Goal: Task Accomplishment & Management: Complete application form

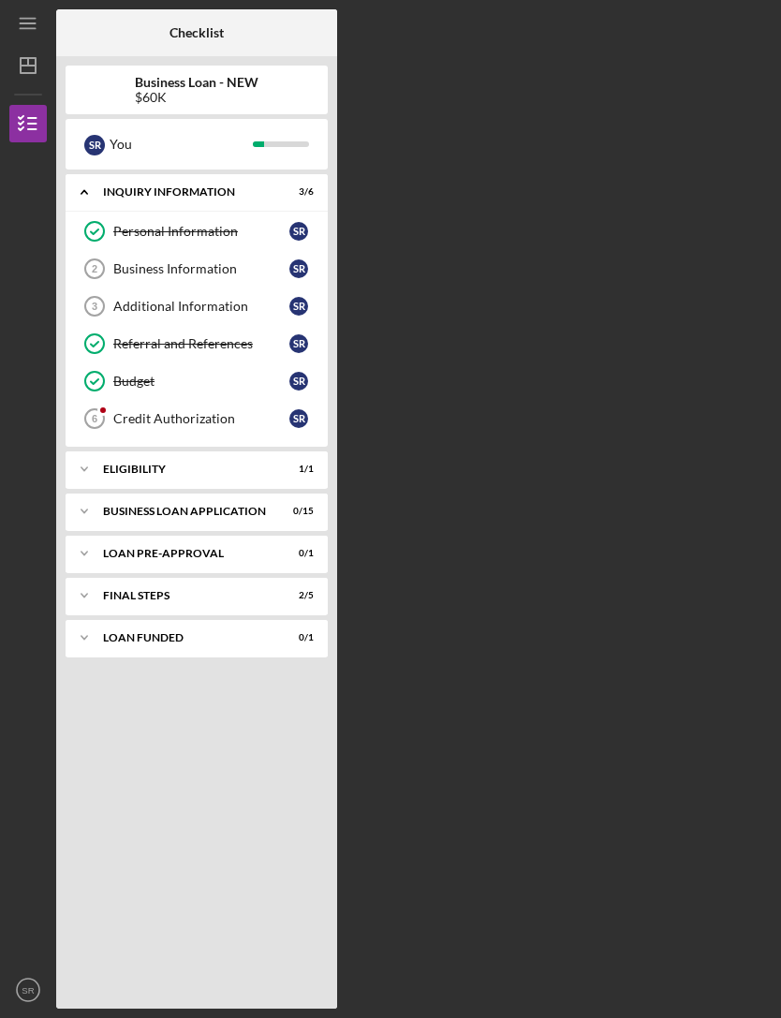
click at [219, 411] on div "Credit Authorization" at bounding box center [201, 418] width 176 height 15
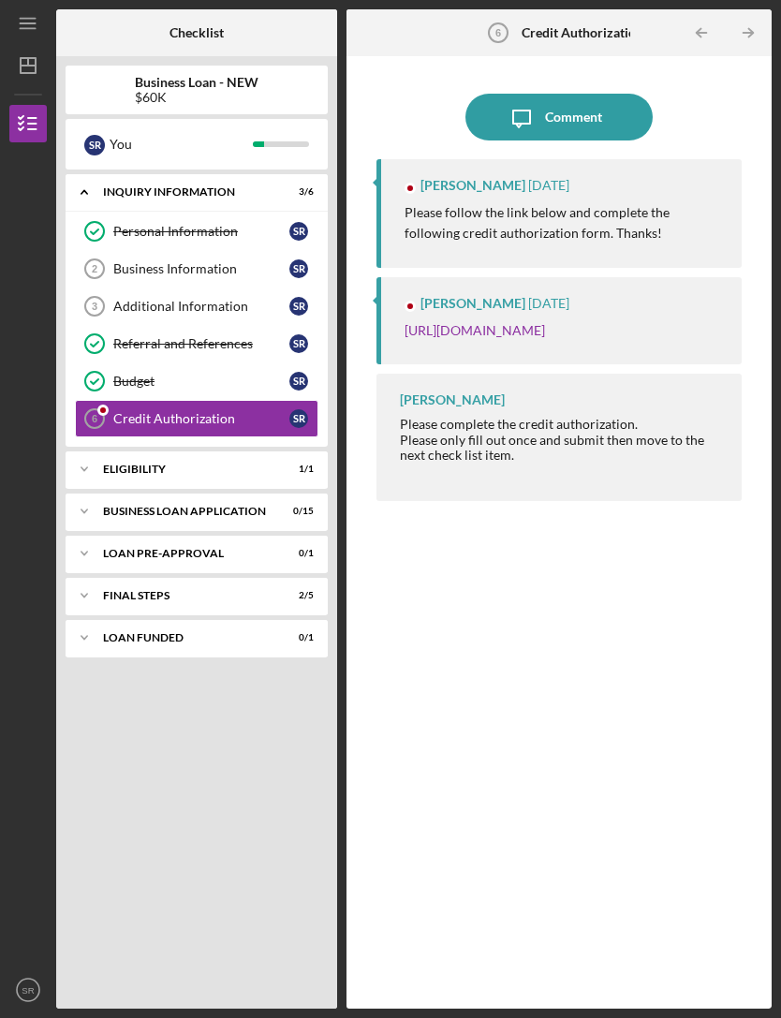
scroll to position [60, 0]
click at [545, 322] on link "https://justinepetersen.tfaforms.net/28?contactid=003PC00000UrqGv" at bounding box center [475, 330] width 140 height 16
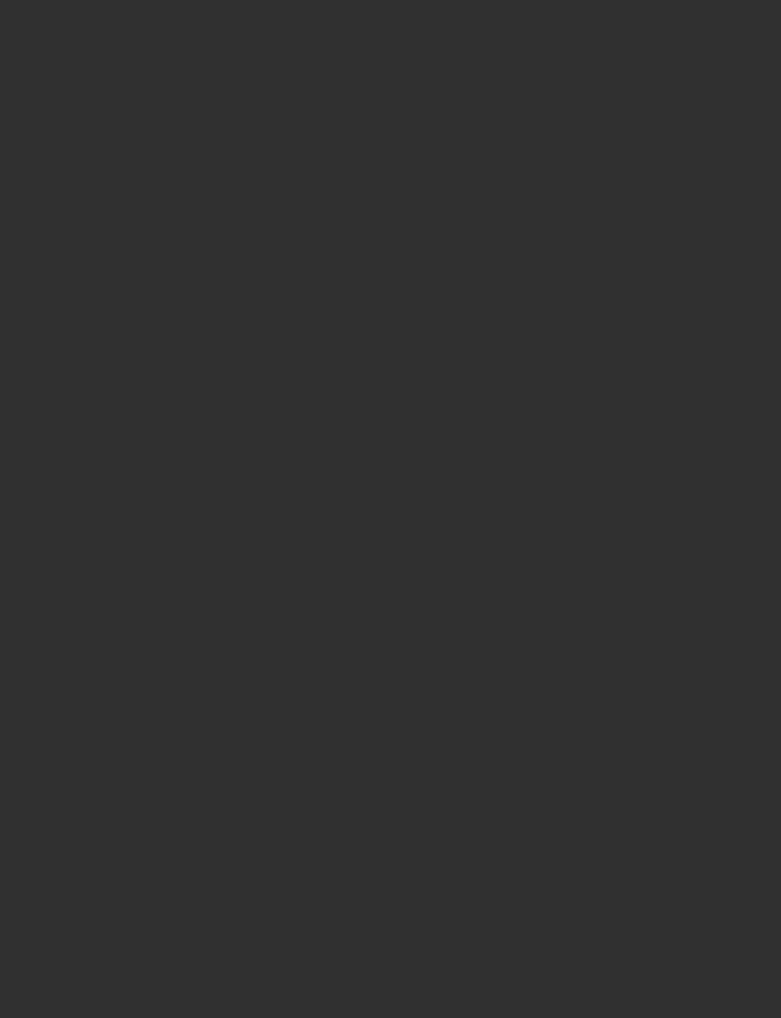
scroll to position [60, 0]
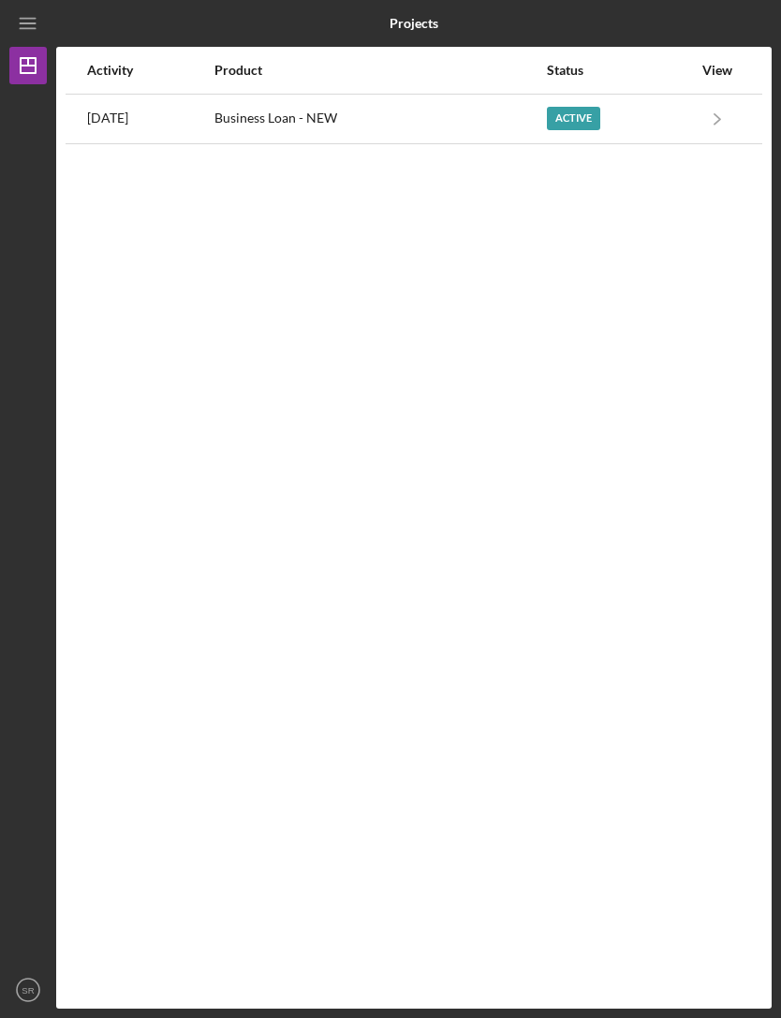
click at [35, 58] on polygon "button" at bounding box center [28, 65] width 15 height 15
click at [112, 63] on div "Activity" at bounding box center [149, 70] width 125 height 15
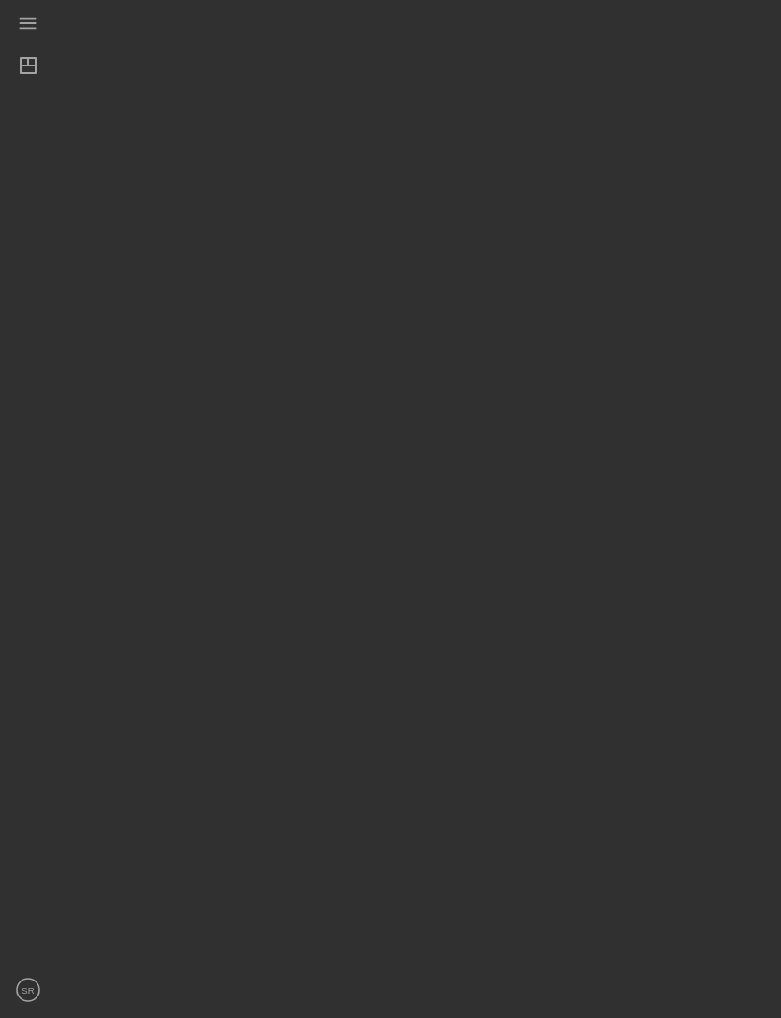
scroll to position [60, 0]
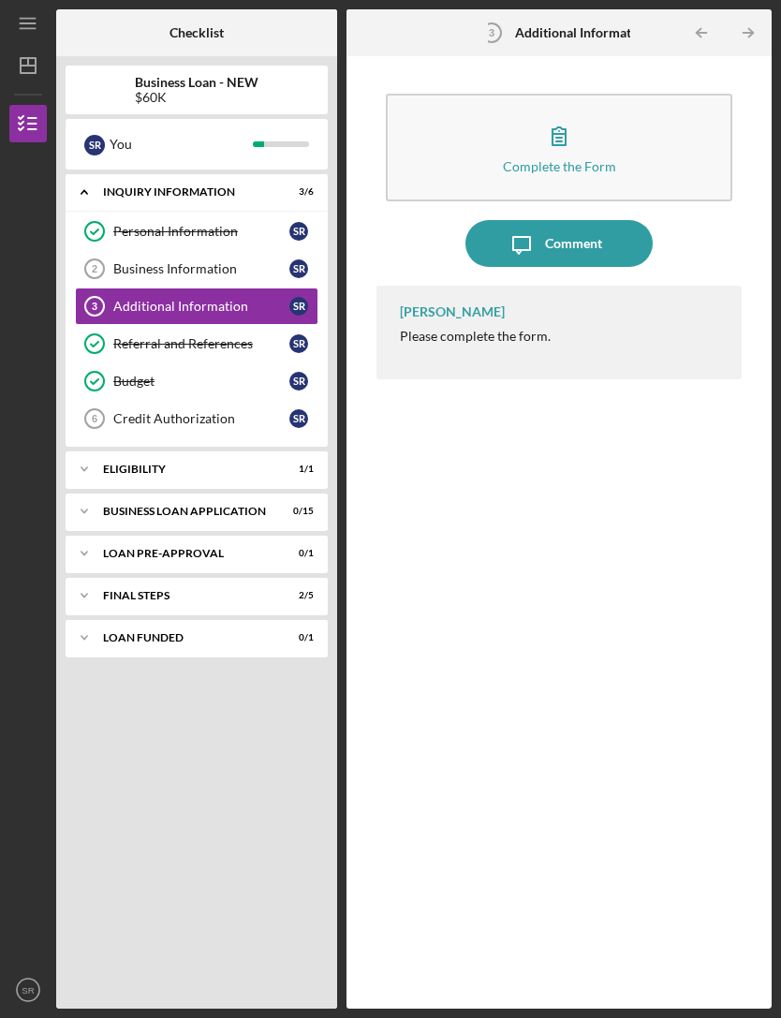
click at [604, 220] on button "Icon/Message Comment" at bounding box center [558, 243] width 187 height 47
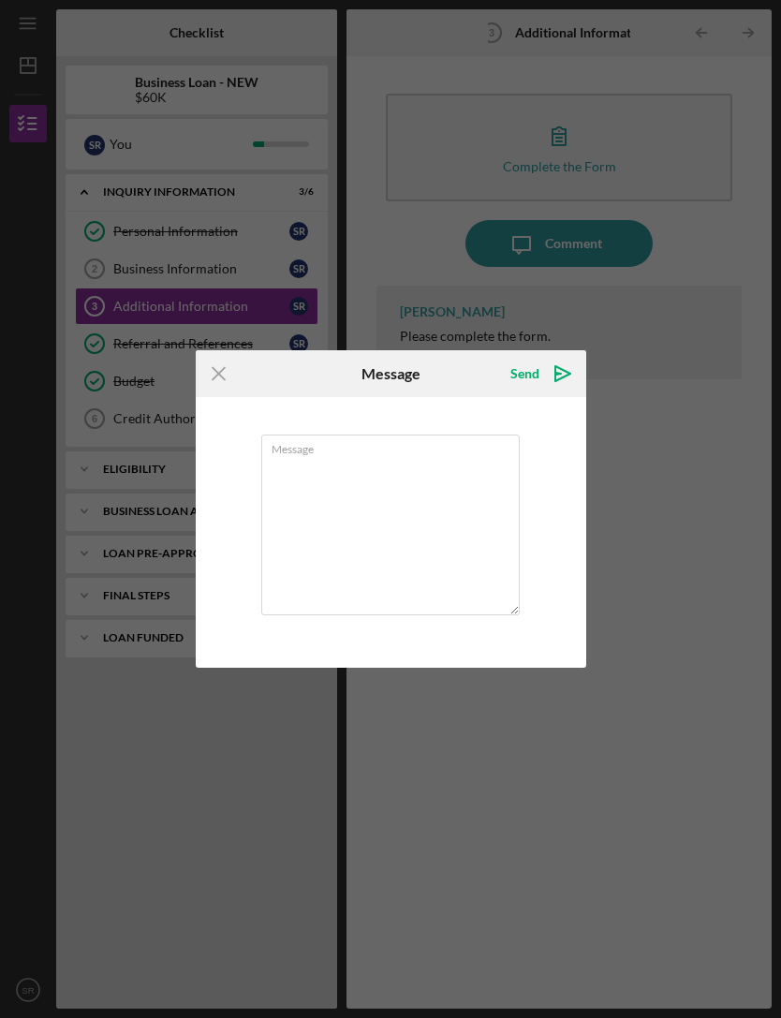
click at [222, 375] on icon "Icon/Menu Close" at bounding box center [219, 373] width 47 height 47
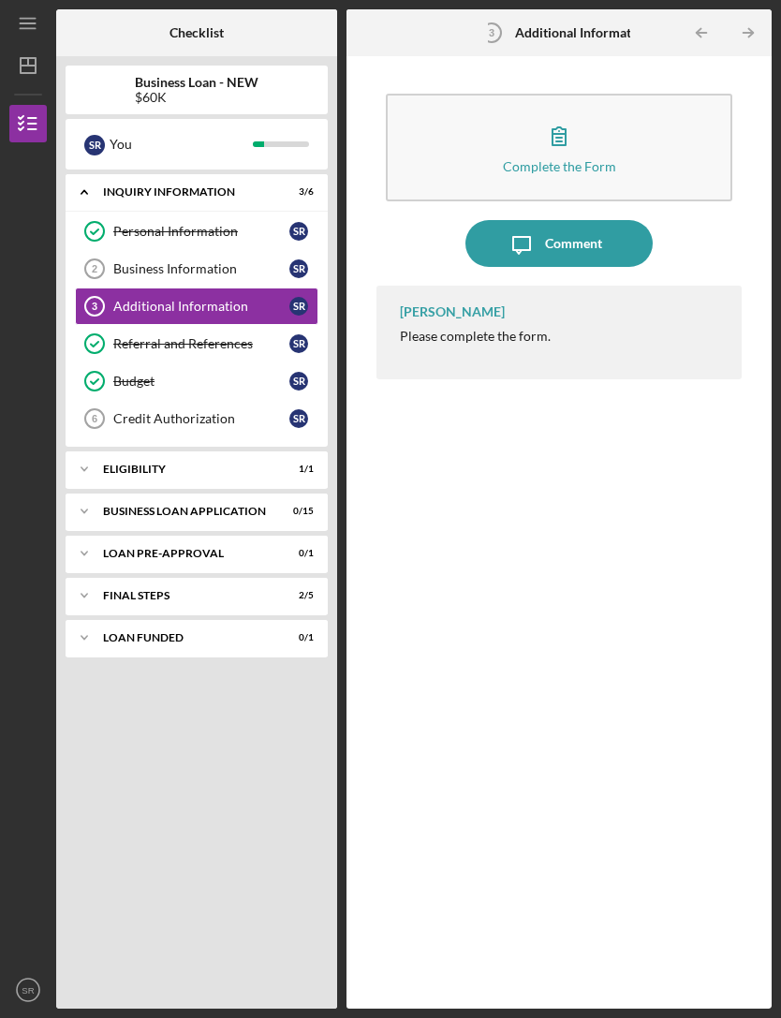
click at [582, 286] on div "[PERSON_NAME] Please complete the form." at bounding box center [559, 333] width 366 height 94
click at [571, 286] on div "[PERSON_NAME] Please complete the form." at bounding box center [559, 333] width 366 height 94
click at [630, 94] on button "Complete the Form Form" at bounding box center [559, 148] width 347 height 108
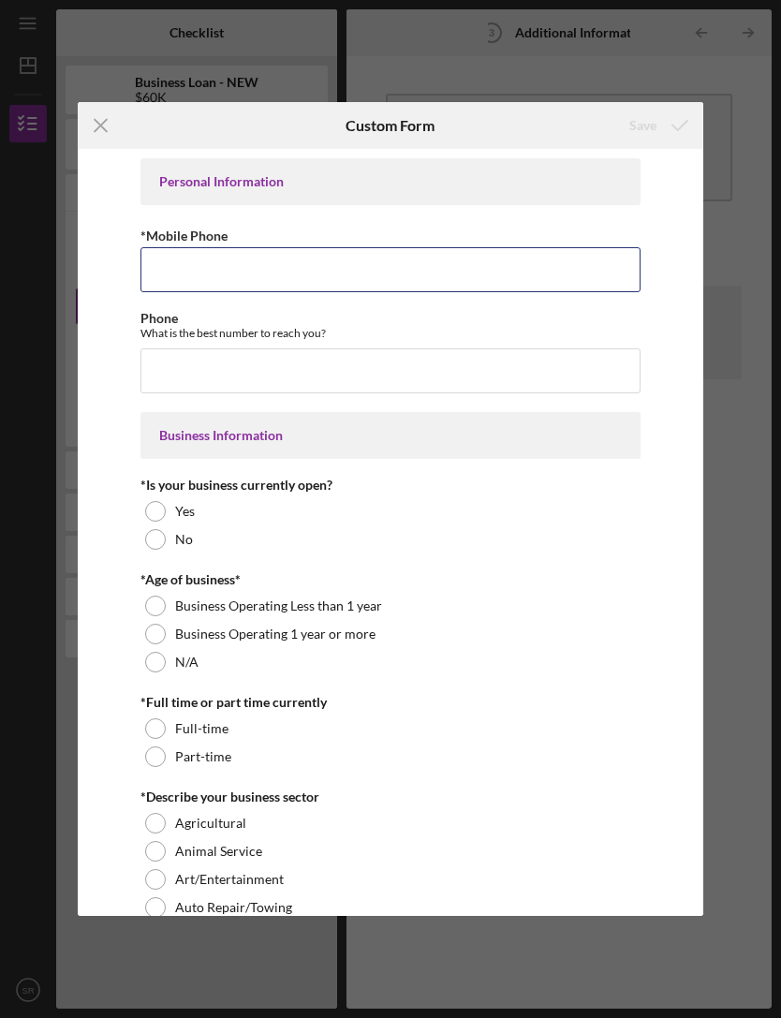
click at [422, 256] on input "*Mobile Phone" at bounding box center [390, 269] width 500 height 45
type input "[PHONE_NUMBER]"
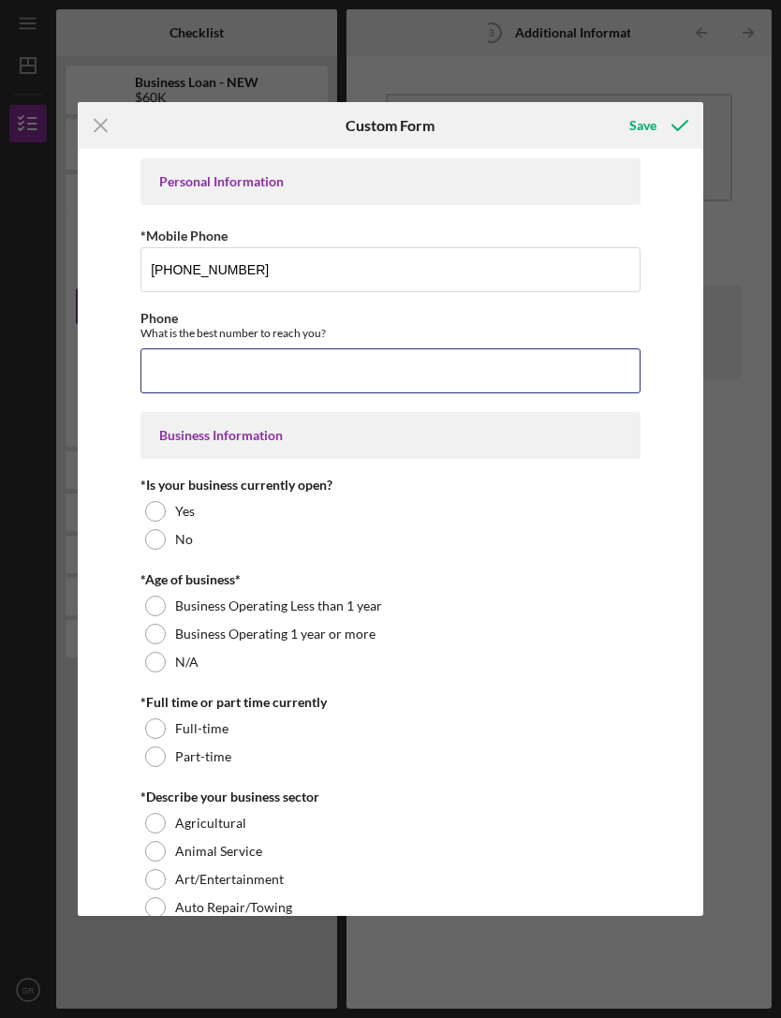
click at [471, 358] on input "Phone" at bounding box center [390, 370] width 500 height 45
type input "[PHONE_NUMBER]"
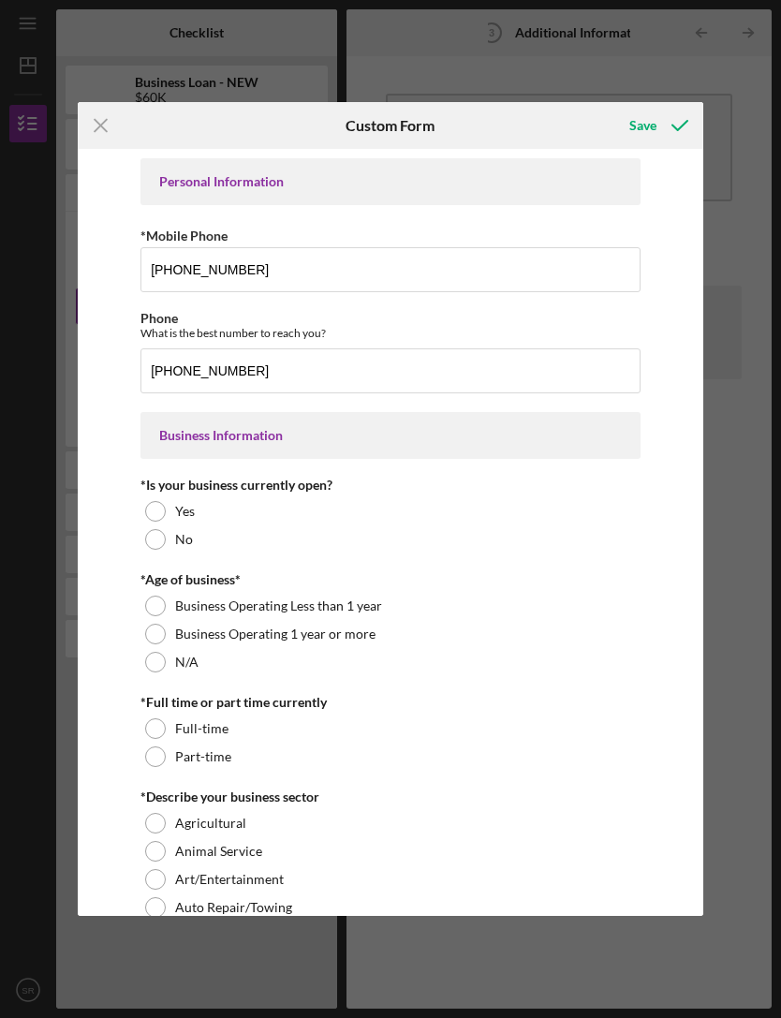
click at [160, 553] on div "No" at bounding box center [390, 539] width 500 height 28
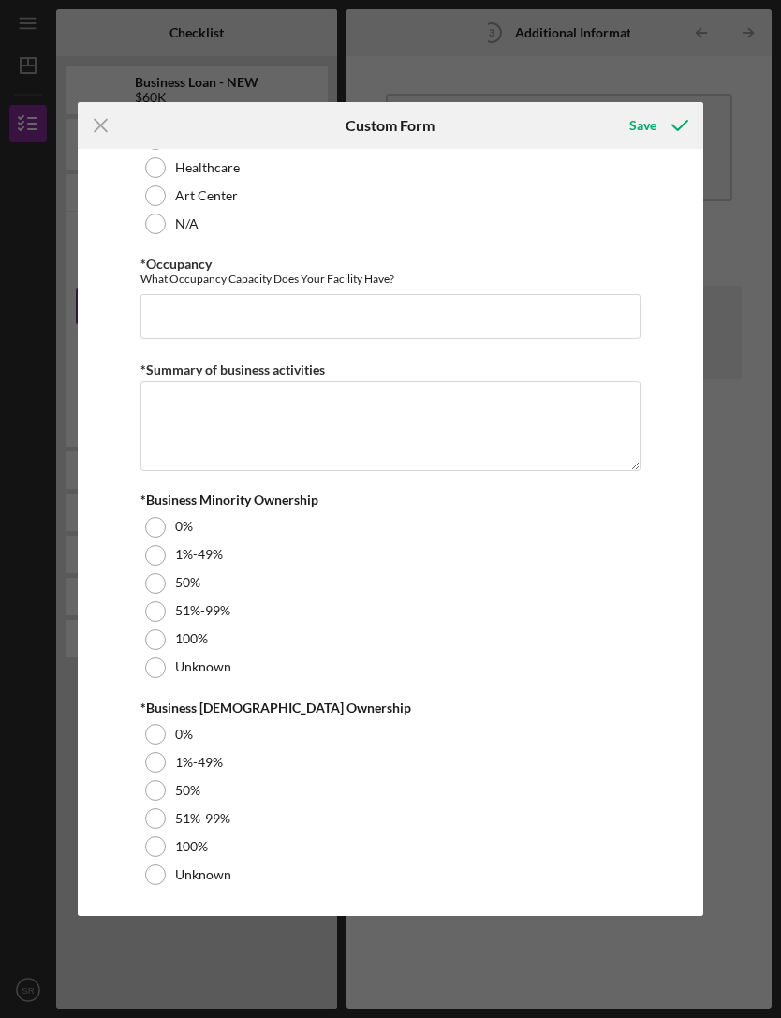
scroll to position [1971, 0]
click at [284, 632] on div "100%" at bounding box center [390, 640] width 500 height 28
click at [325, 842] on div "100%" at bounding box center [390, 847] width 500 height 28
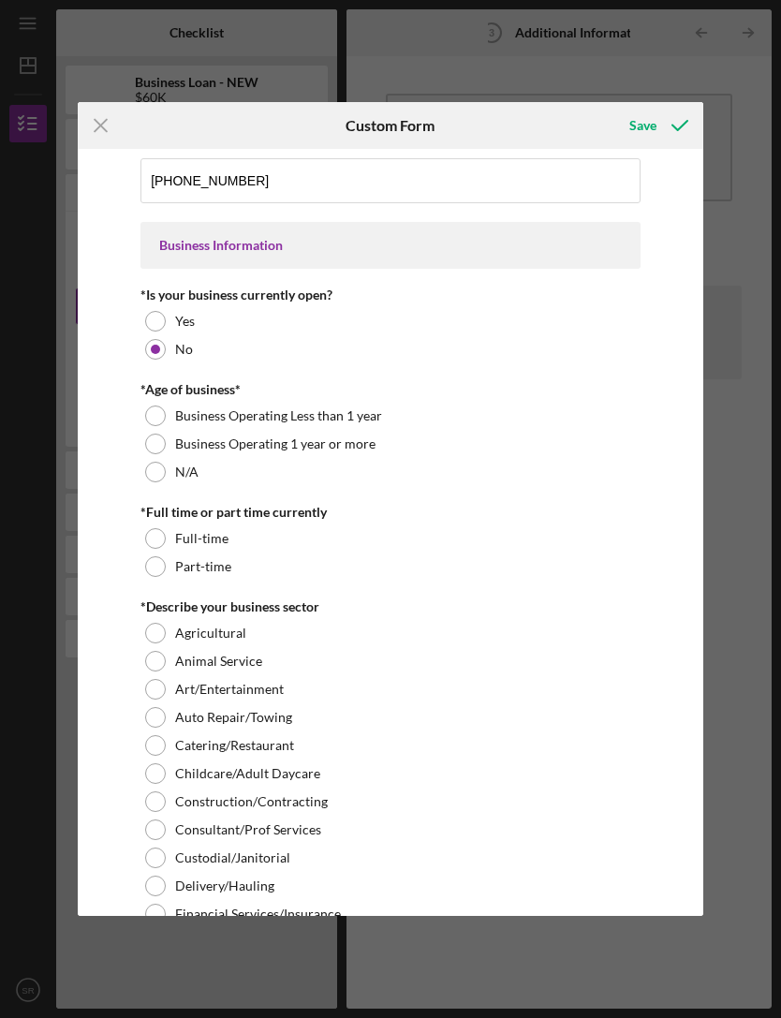
click at [655, 125] on div "Save" at bounding box center [642, 125] width 27 height 37
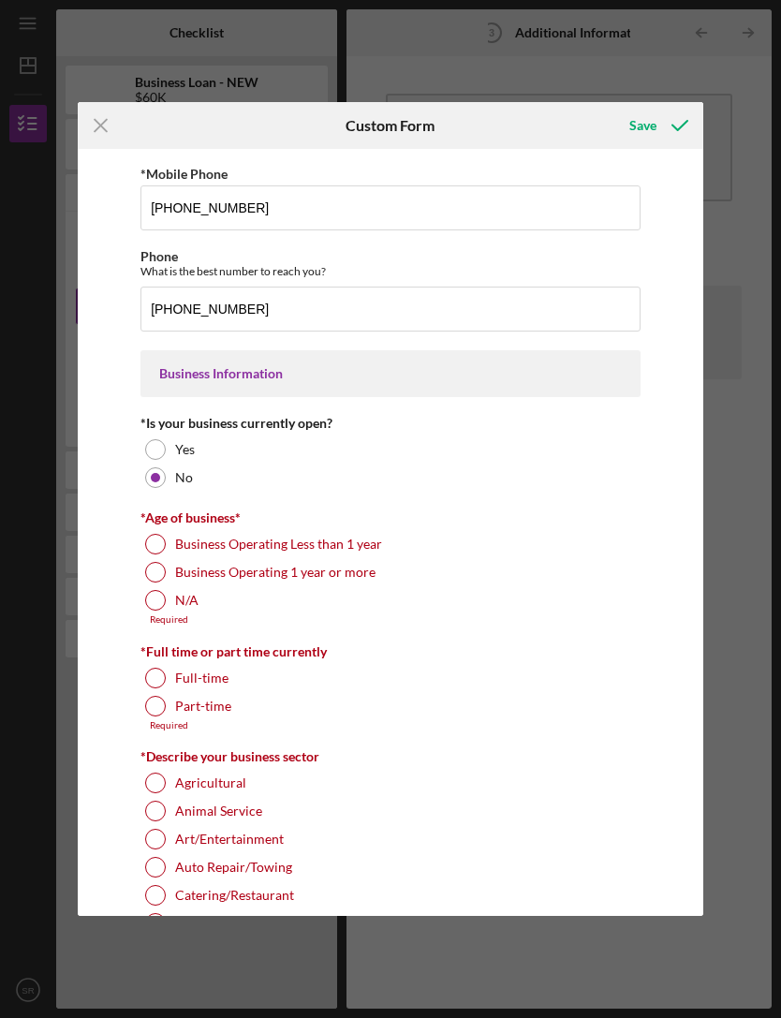
click at [655, 125] on div "Save" at bounding box center [642, 125] width 27 height 37
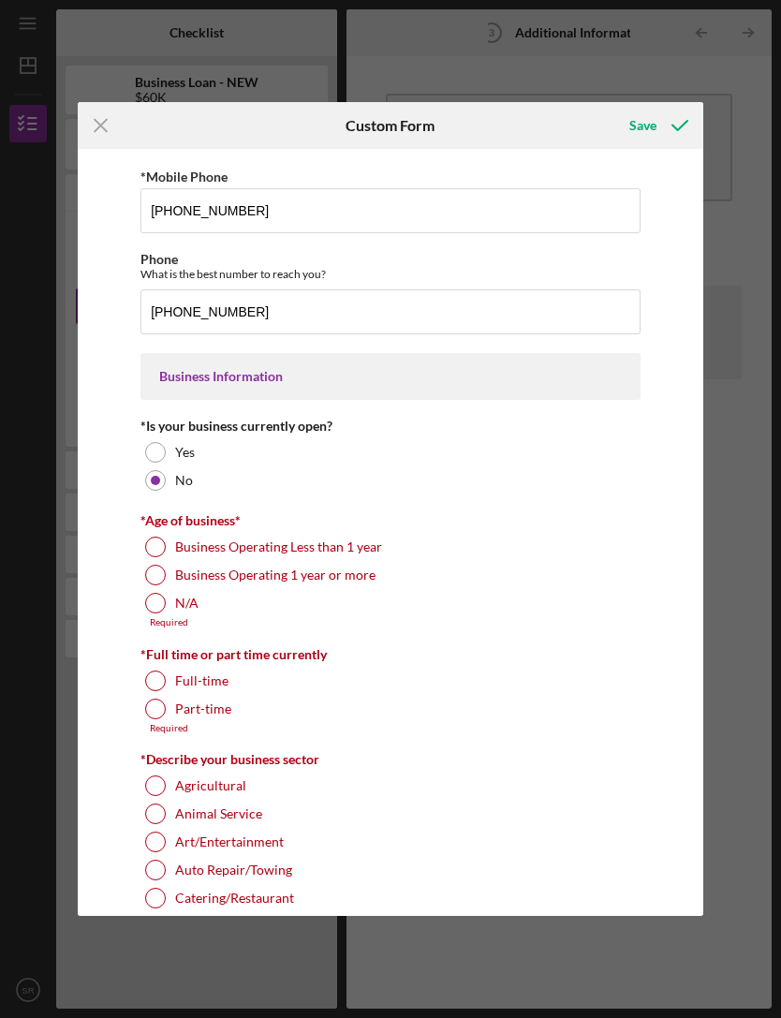
scroll to position [58, 0]
click at [662, 441] on div "Personal Information *Mobile Phone [PHONE_NUMBER] Phone What is the best number…" at bounding box center [390, 533] width 625 height 768
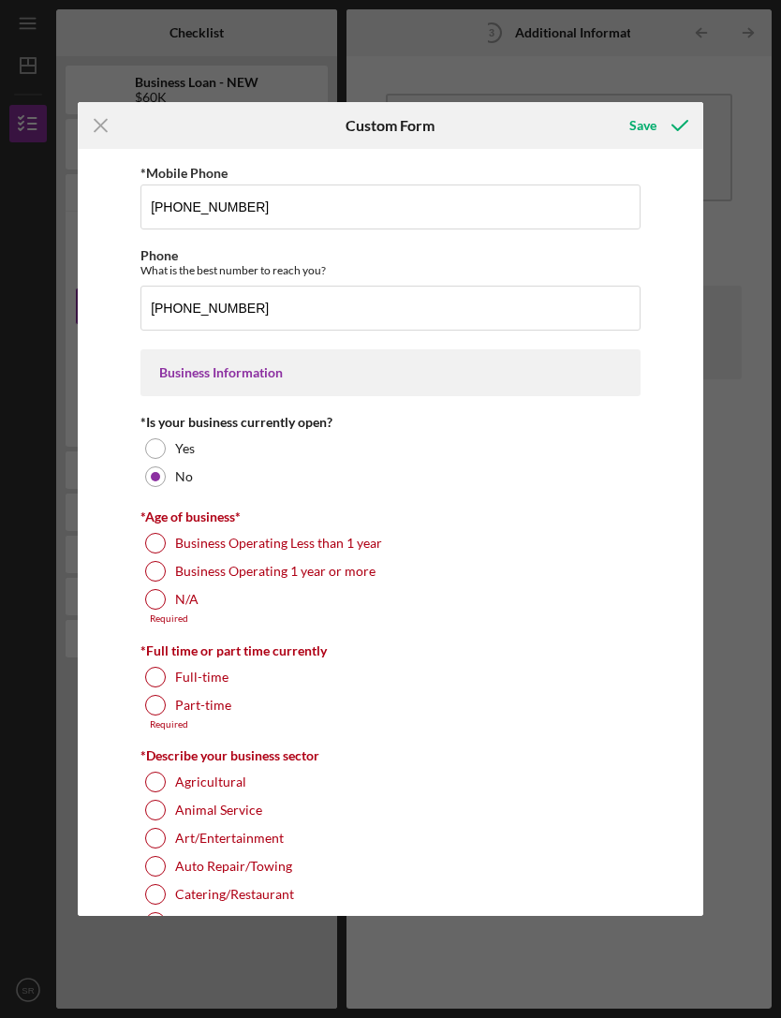
scroll to position [67, 0]
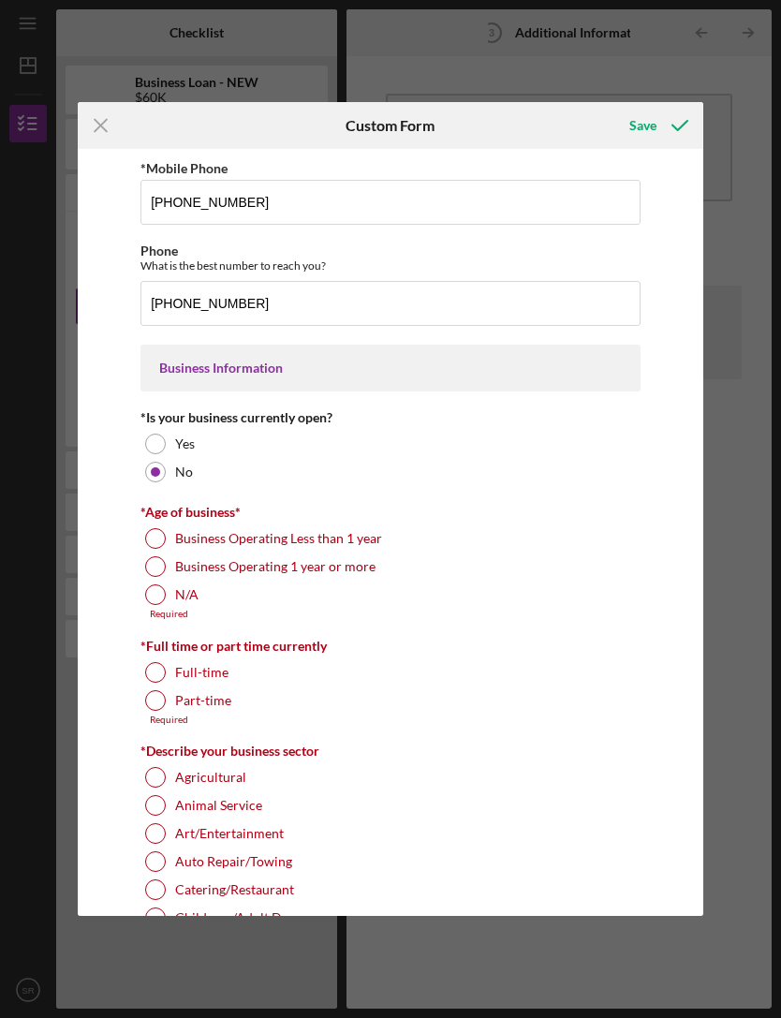
click at [165, 537] on div at bounding box center [155, 538] width 21 height 21
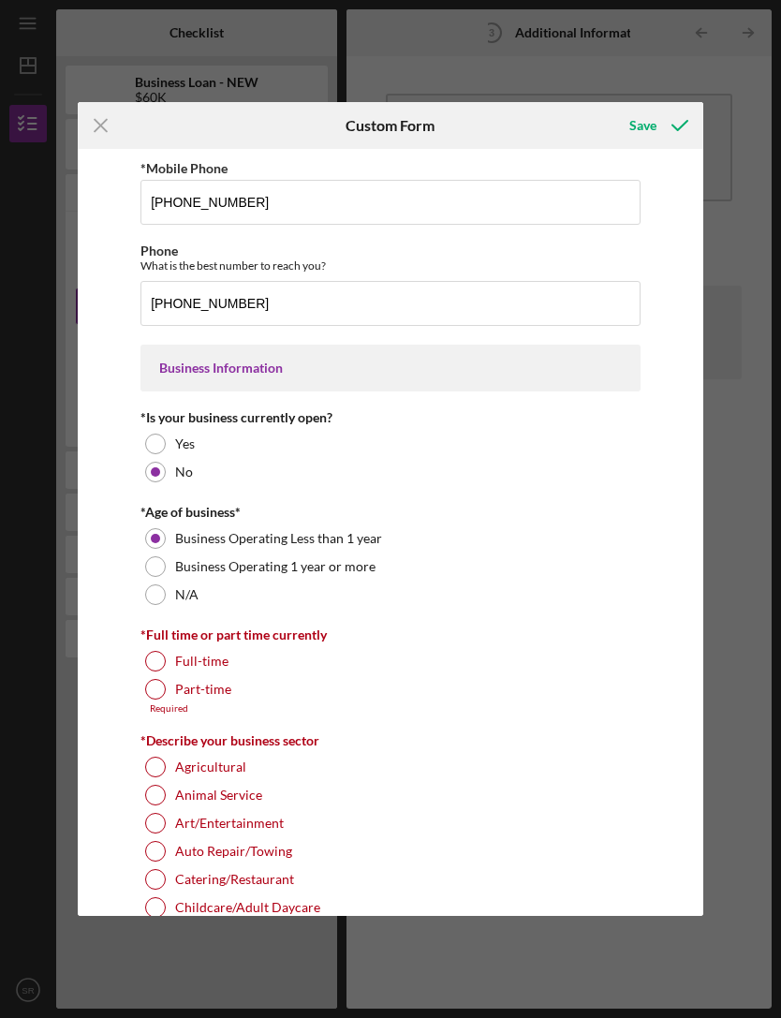
click at [170, 700] on div "Part-time" at bounding box center [390, 689] width 500 height 28
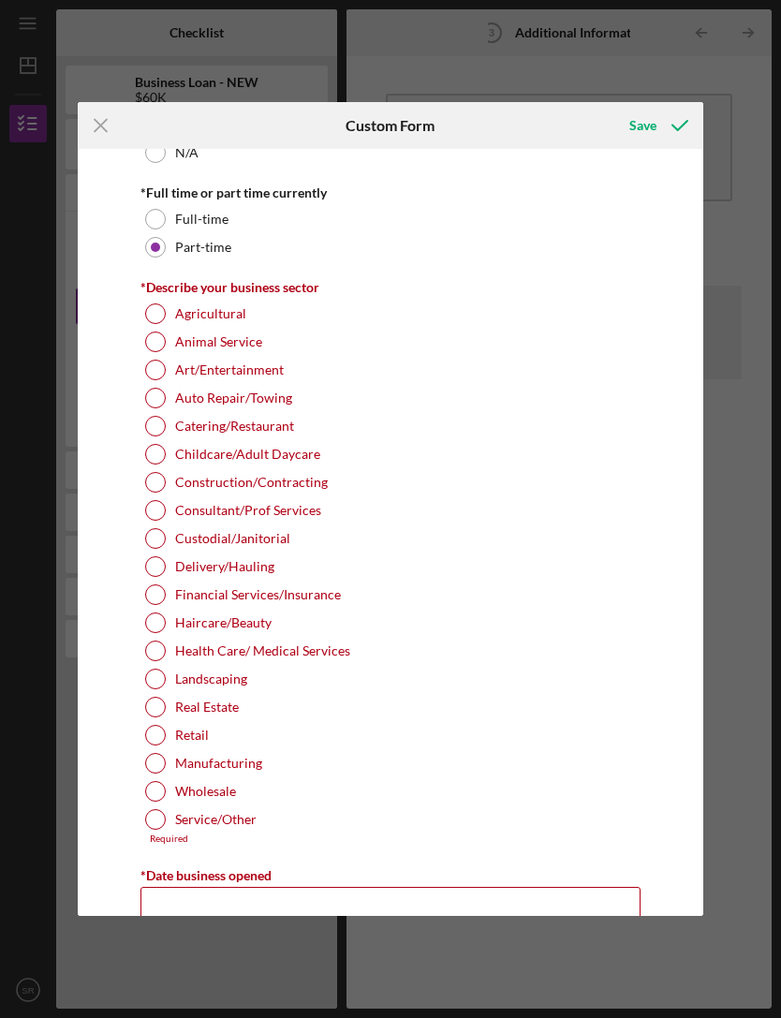
scroll to position [494, 0]
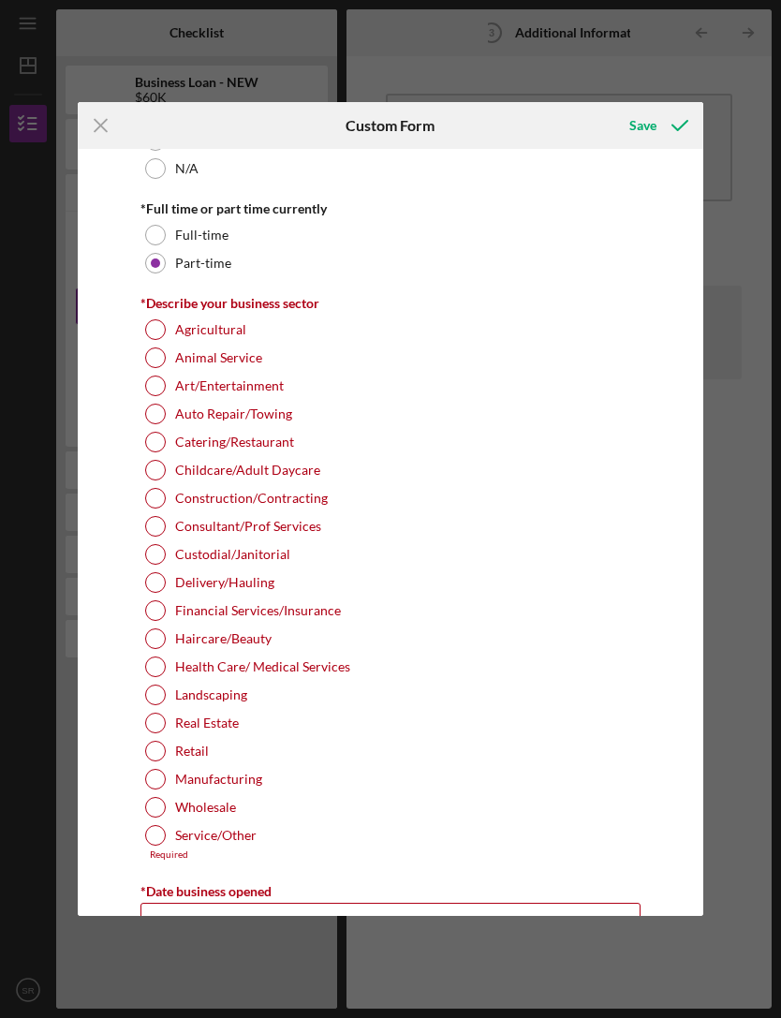
click at [444, 423] on div "Auto Repair/Towing" at bounding box center [390, 414] width 500 height 28
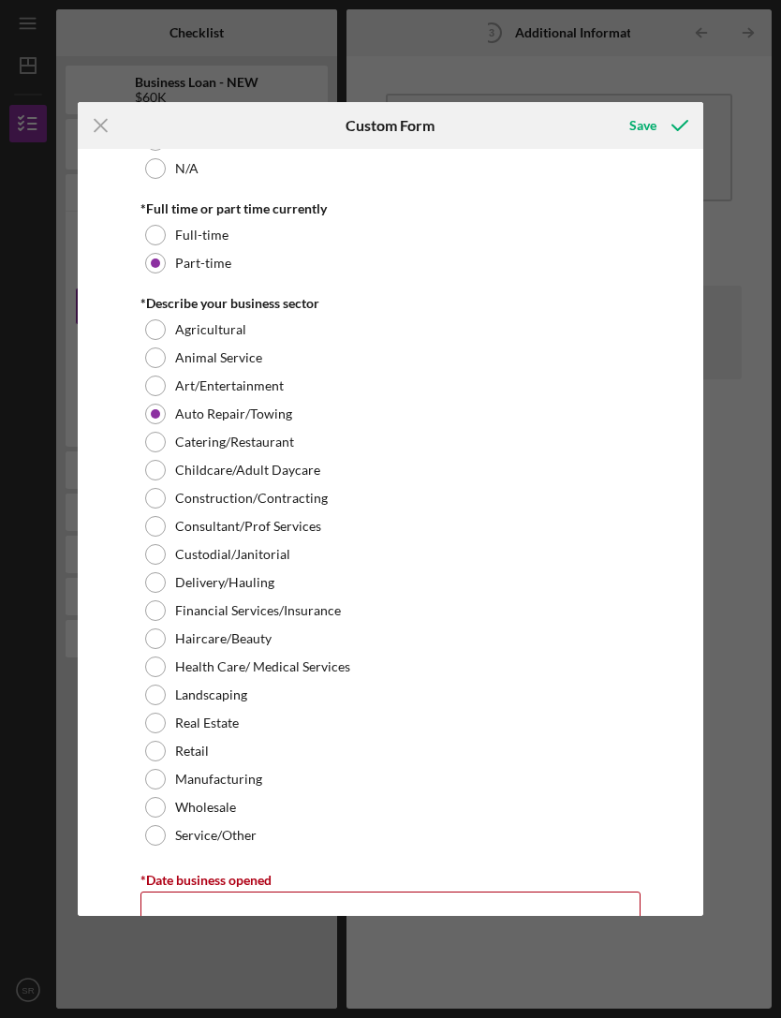
click at [315, 456] on div "Catering/Restaurant" at bounding box center [390, 442] width 500 height 28
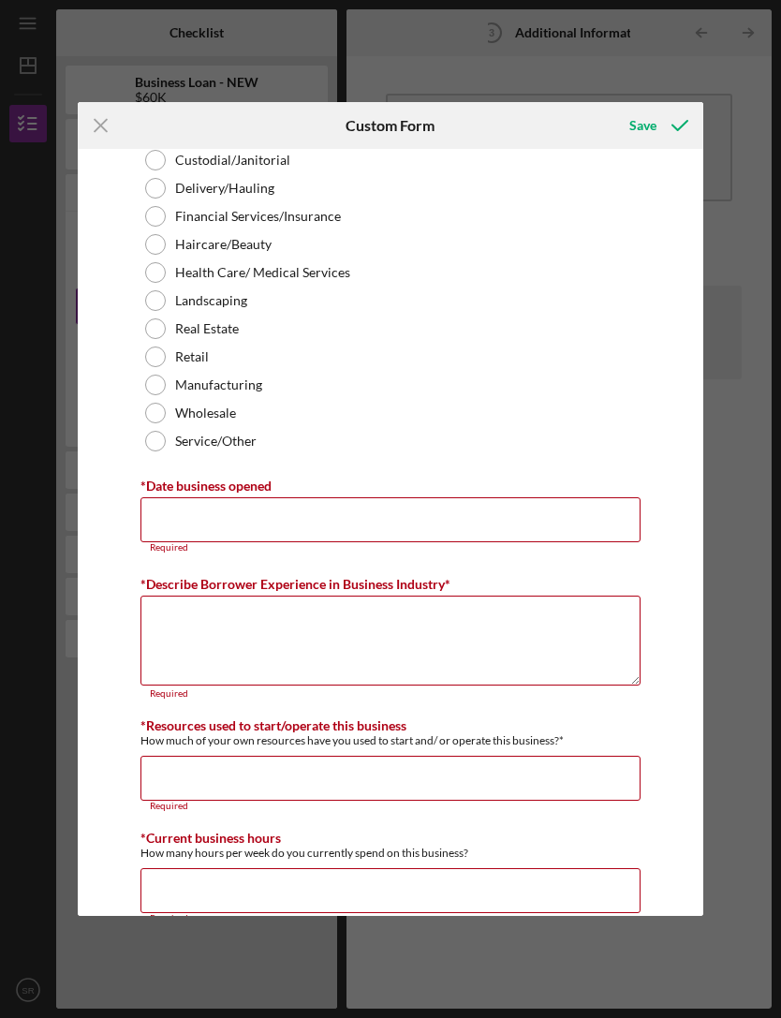
scroll to position [900, 0]
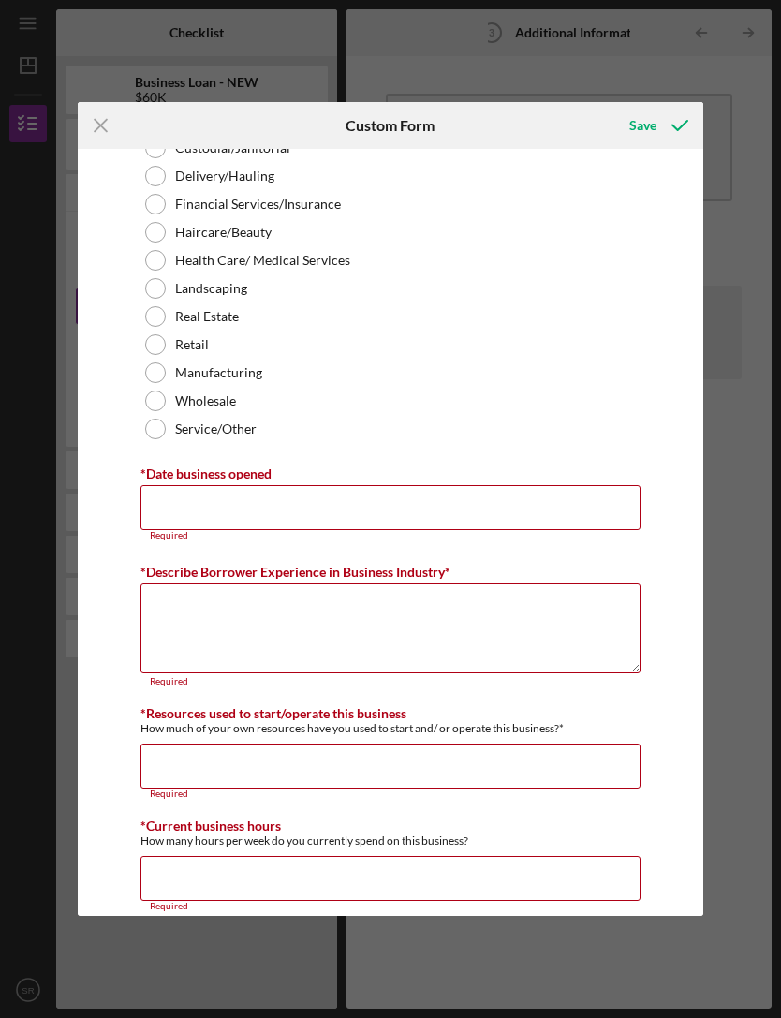
click at [488, 509] on input "*Date business opened" at bounding box center [390, 507] width 500 height 45
click at [664, 134] on icon "submit" at bounding box center [679, 125] width 47 height 47
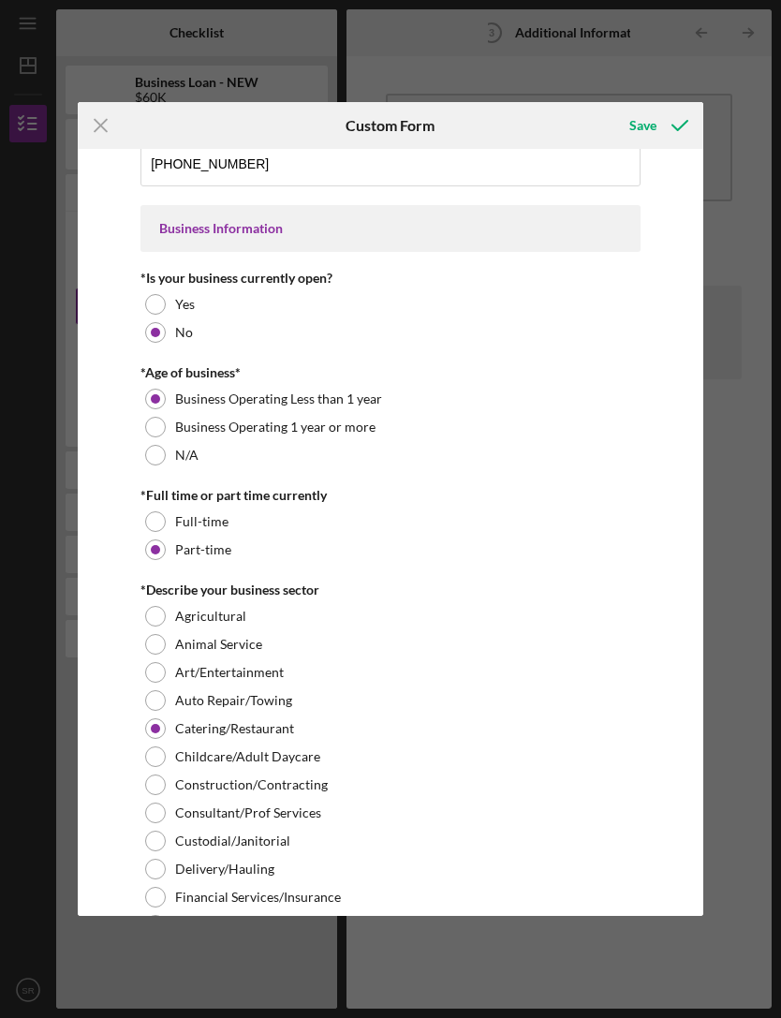
scroll to position [192, 0]
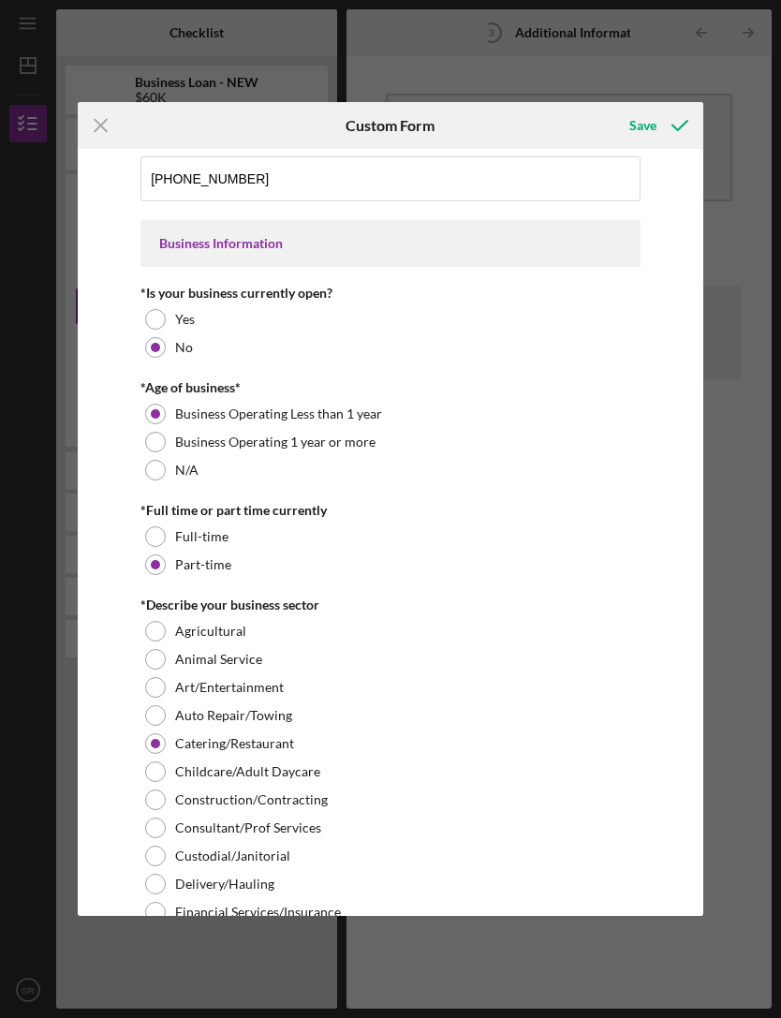
click at [99, 129] on icon "Icon/Menu Close" at bounding box center [101, 125] width 47 height 47
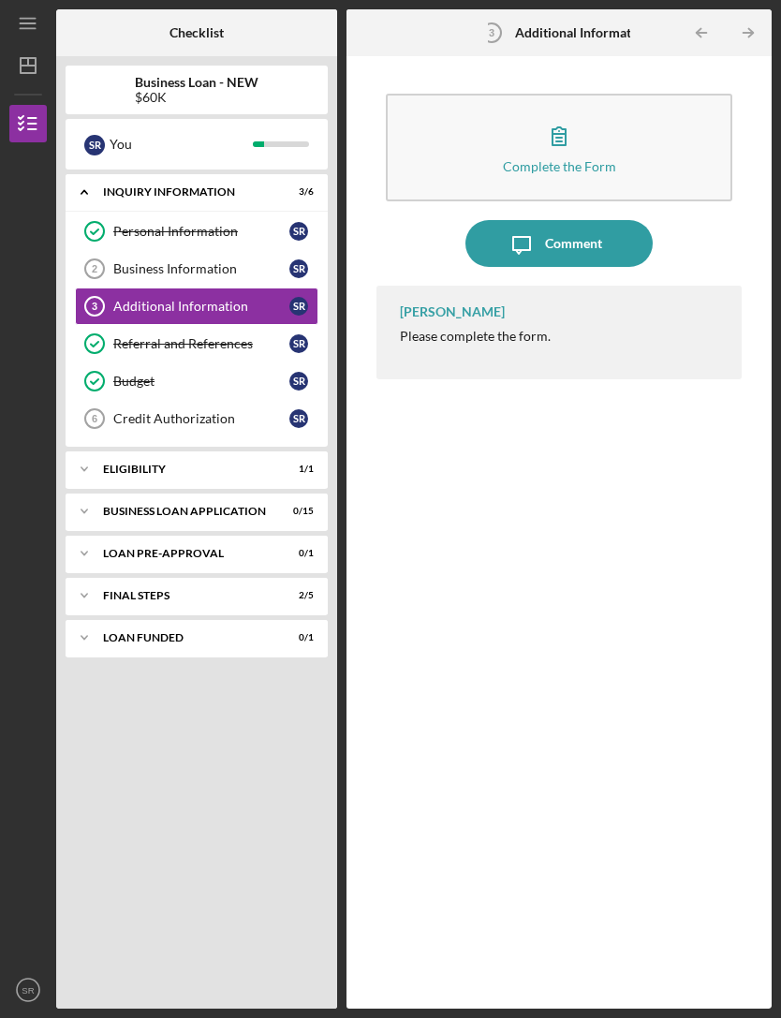
click at [291, 450] on div "Icon/Expander ELIGIBILITY 1 / 1" at bounding box center [197, 468] width 262 height 37
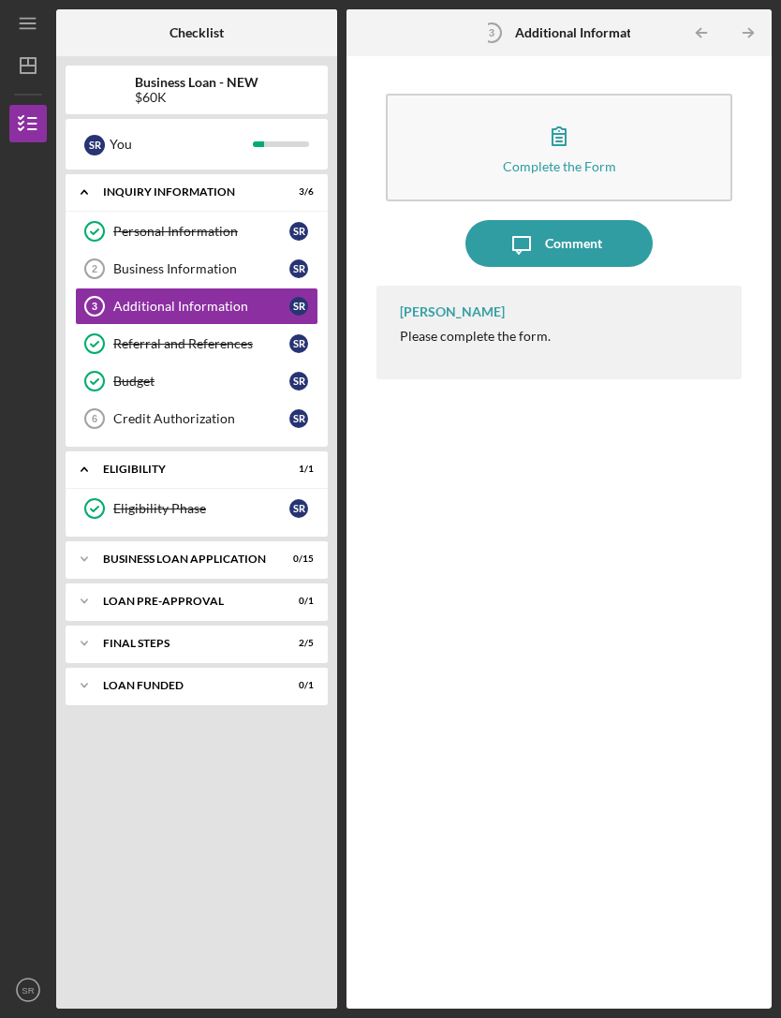
click at [259, 553] on div "BUSINESS LOAN APPLICATION" at bounding box center [185, 558] width 164 height 11
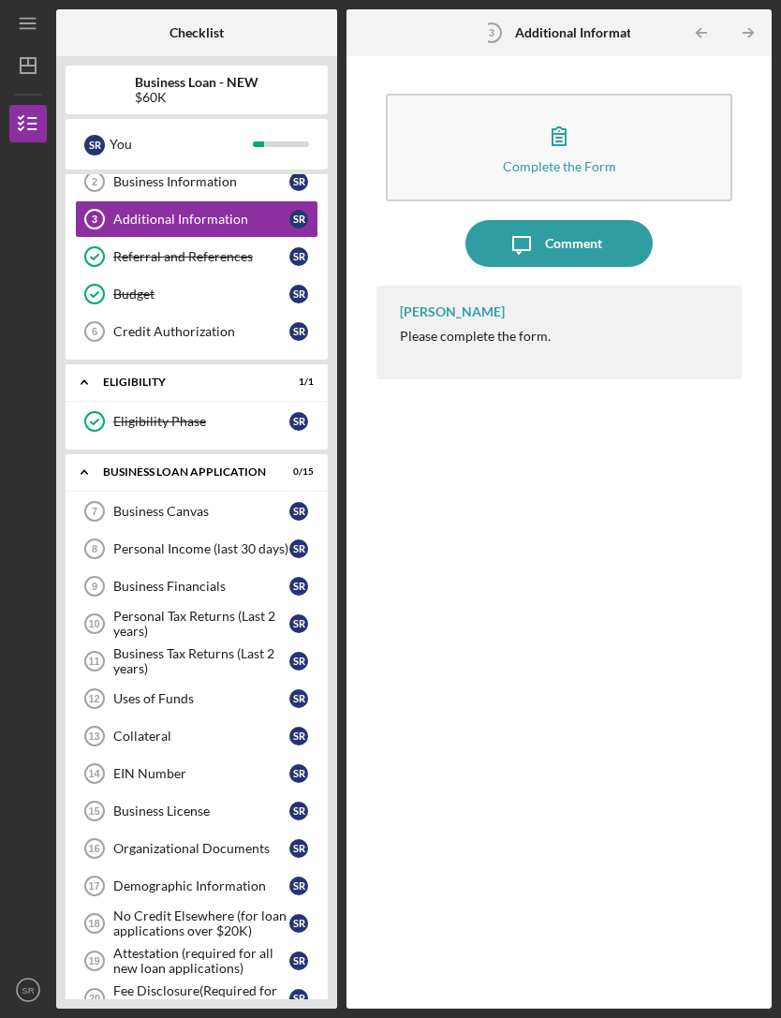
scroll to position [96, 0]
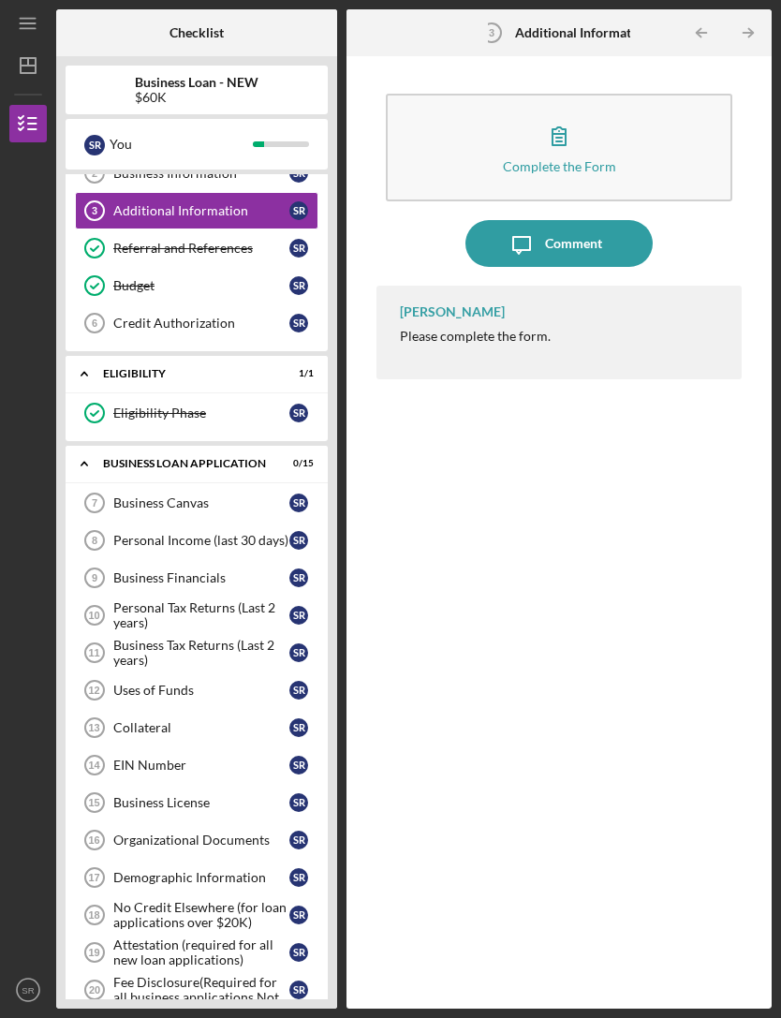
click at [262, 683] on div "Uses of Funds" at bounding box center [201, 690] width 176 height 15
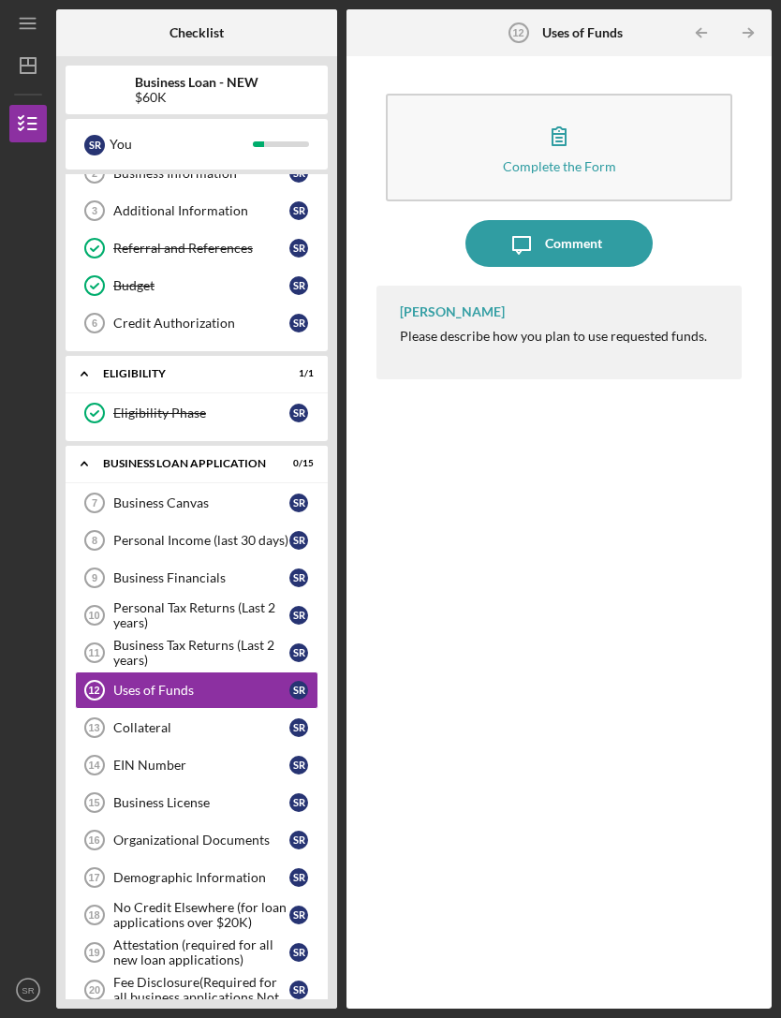
click at [631, 102] on button "Complete the Form Form" at bounding box center [559, 148] width 347 height 108
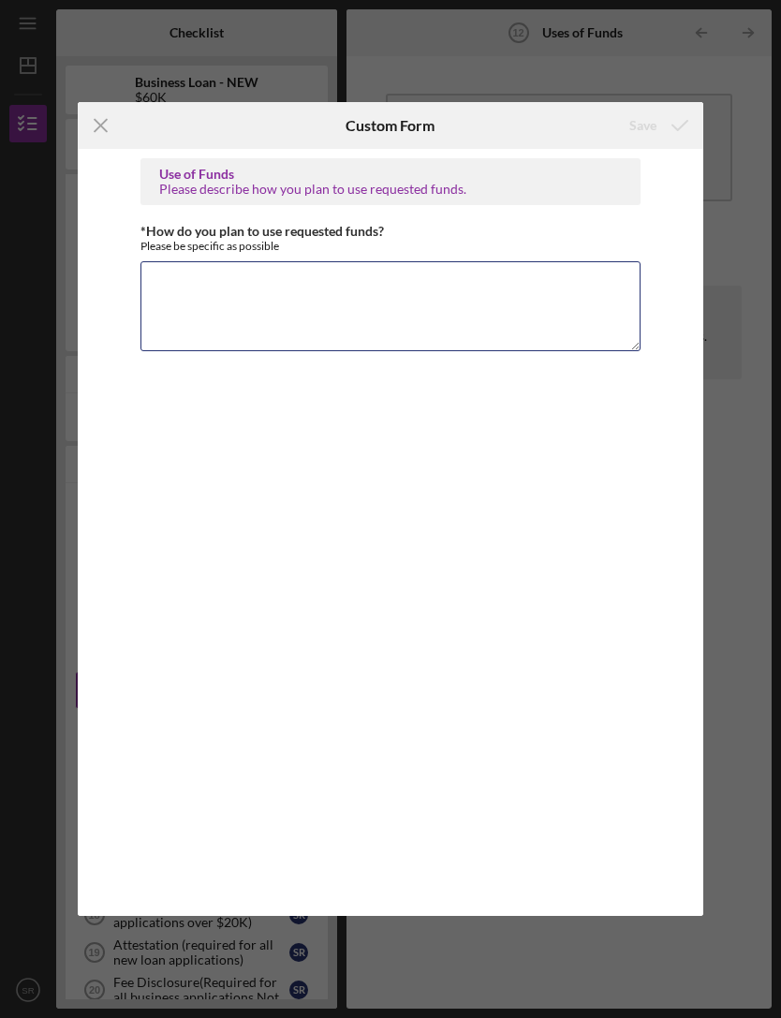
click at [542, 304] on textarea "*How do you plan to use requested funds?" at bounding box center [390, 306] width 500 height 90
type textarea "Start business and pay off debt"
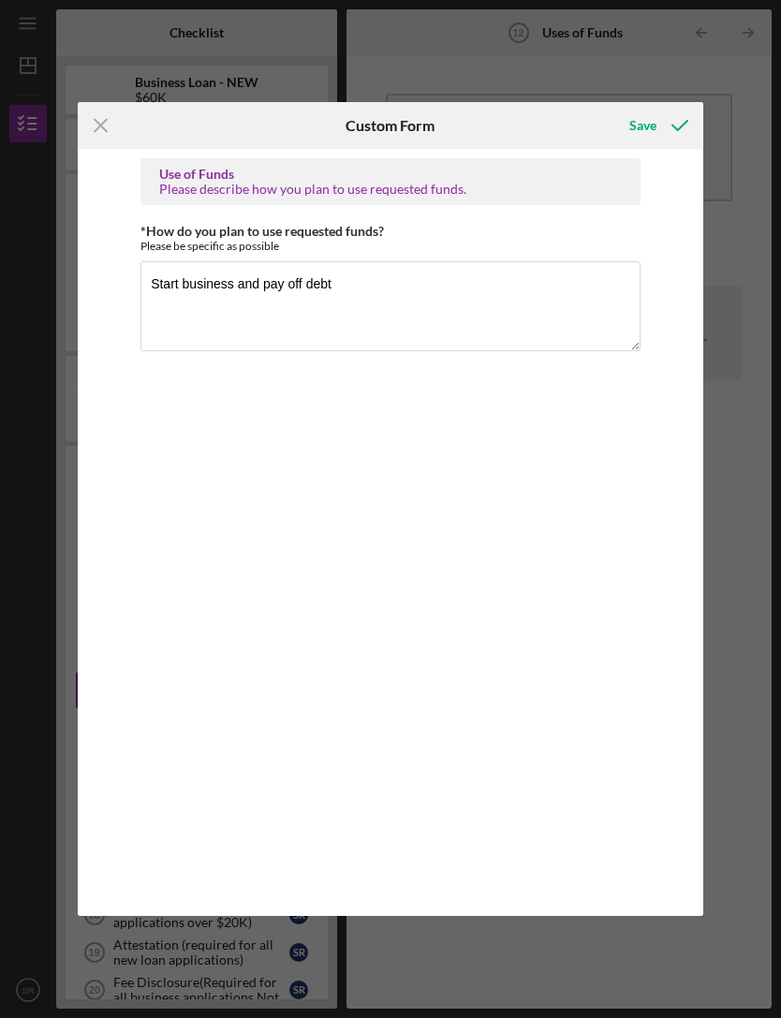
click at [653, 122] on div "Save" at bounding box center [642, 125] width 27 height 37
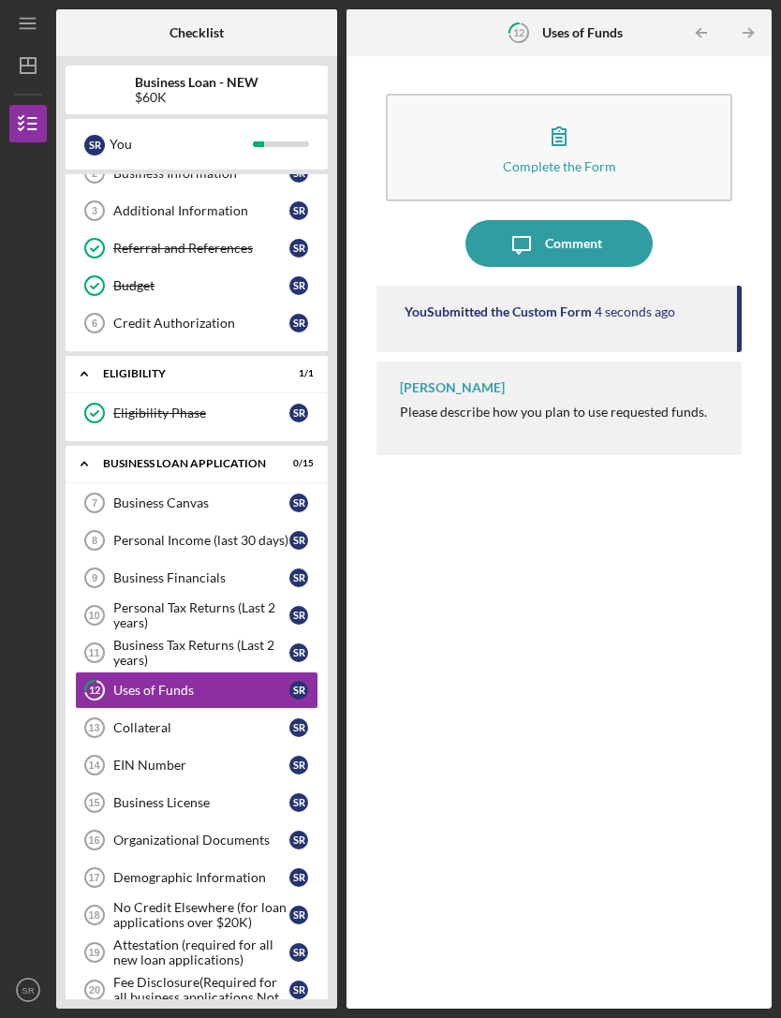
click at [258, 683] on div "Uses of Funds" at bounding box center [201, 690] width 176 height 15
click at [663, 405] on div "Please describe how you plan to use requested funds." at bounding box center [553, 412] width 307 height 15
click at [637, 405] on div "Please describe how you plan to use requested funds." at bounding box center [553, 412] width 307 height 15
click at [258, 570] on div "Business Financials" at bounding box center [201, 577] width 176 height 15
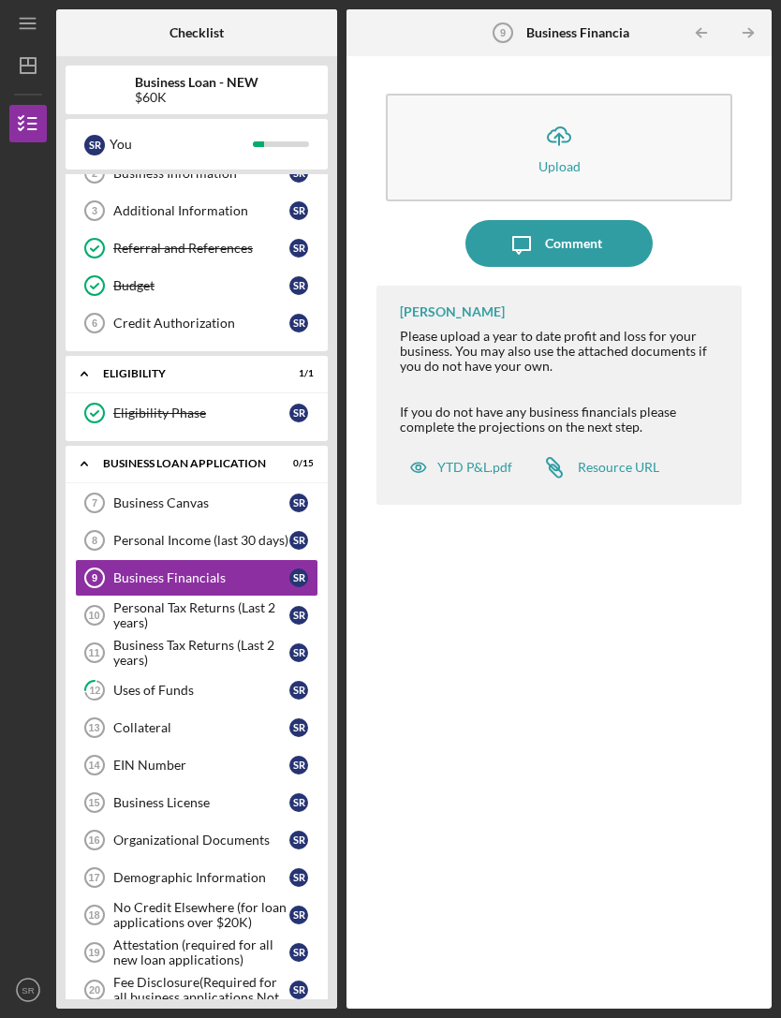
click at [316, 634] on link "Business Tax Returns (Last 2 years) 11 Business Tax Returns (Last 2 years) S R" at bounding box center [196, 652] width 243 height 37
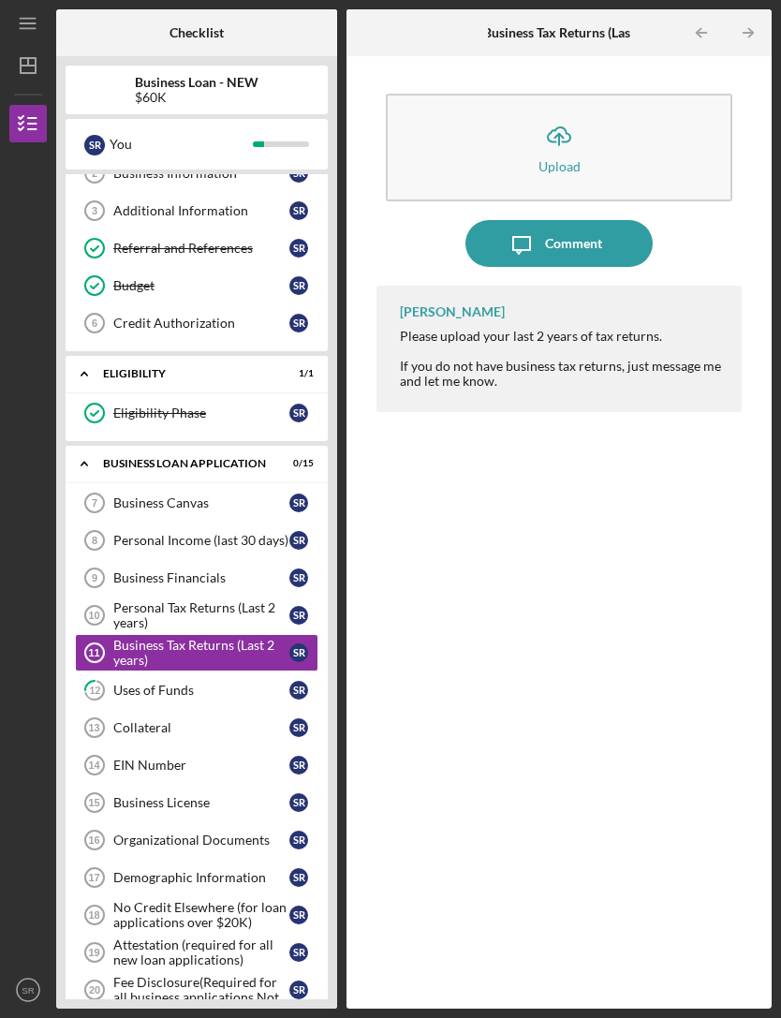
click at [270, 484] on link "Business Canvas 7 Business Canvas S R" at bounding box center [196, 502] width 243 height 37
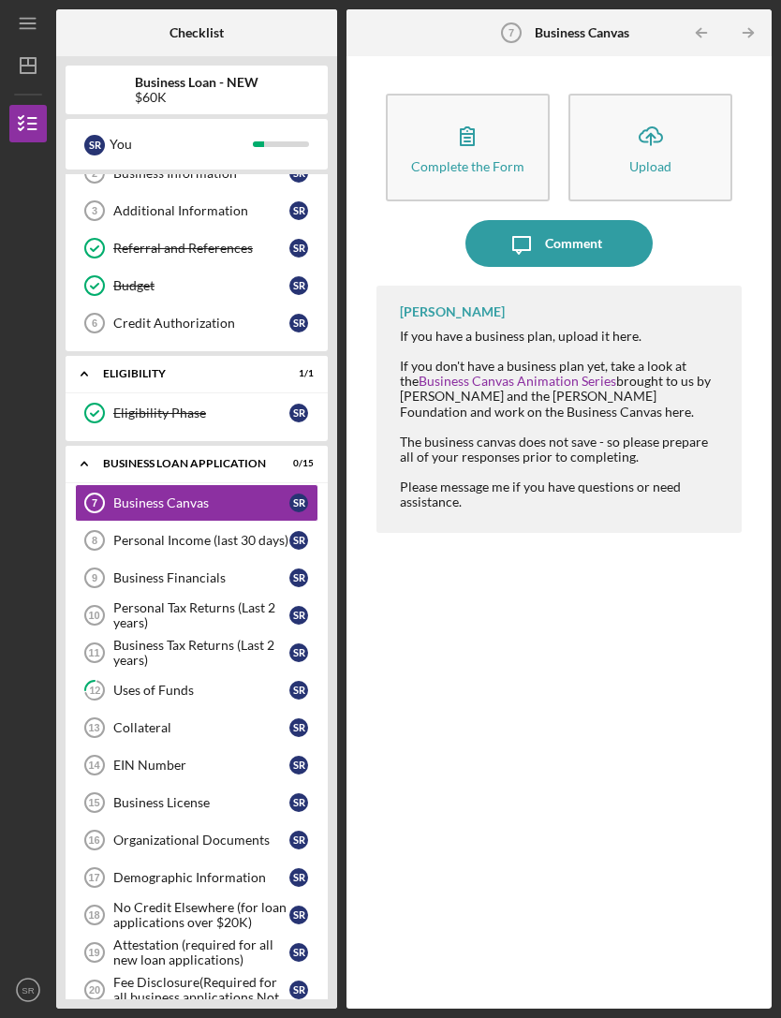
click at [502, 95] on button "Complete the Form Form" at bounding box center [468, 148] width 164 height 108
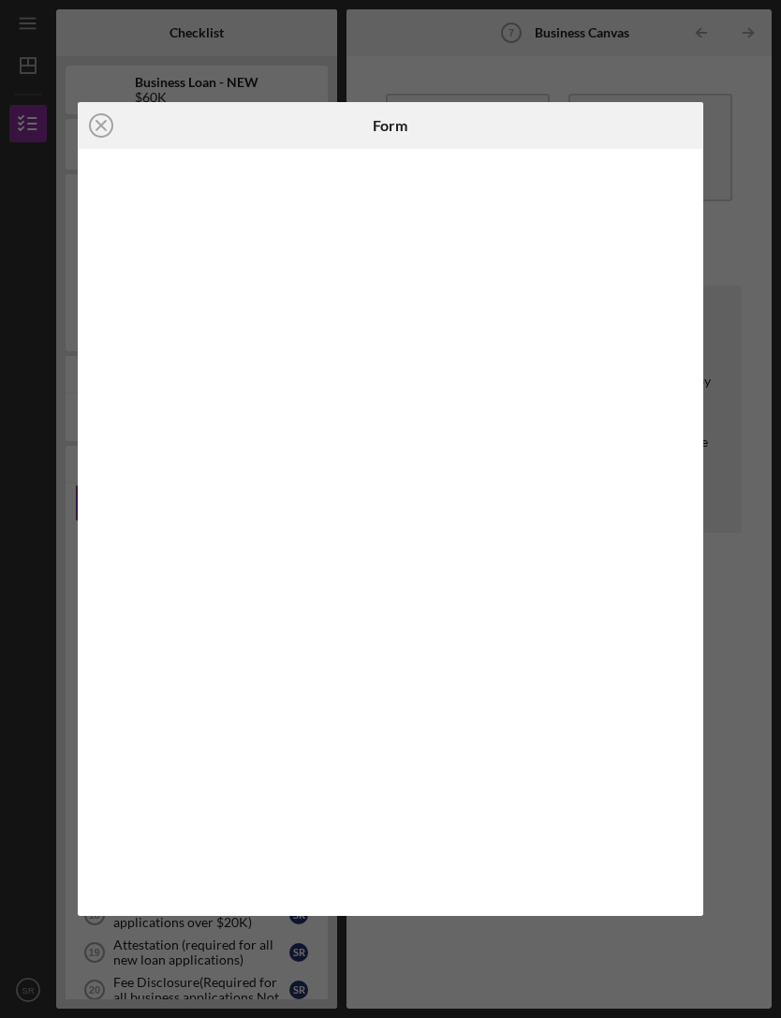
click at [109, 124] on icon "Icon/Close" at bounding box center [101, 125] width 47 height 47
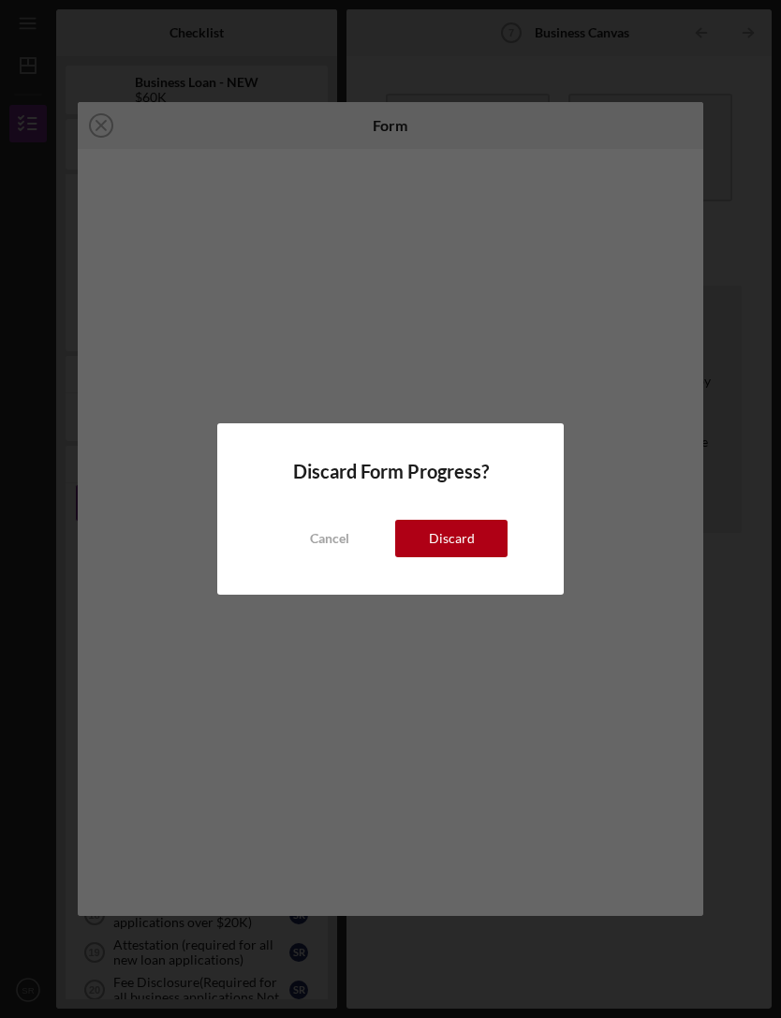
click at [488, 538] on button "Discard" at bounding box center [451, 538] width 112 height 37
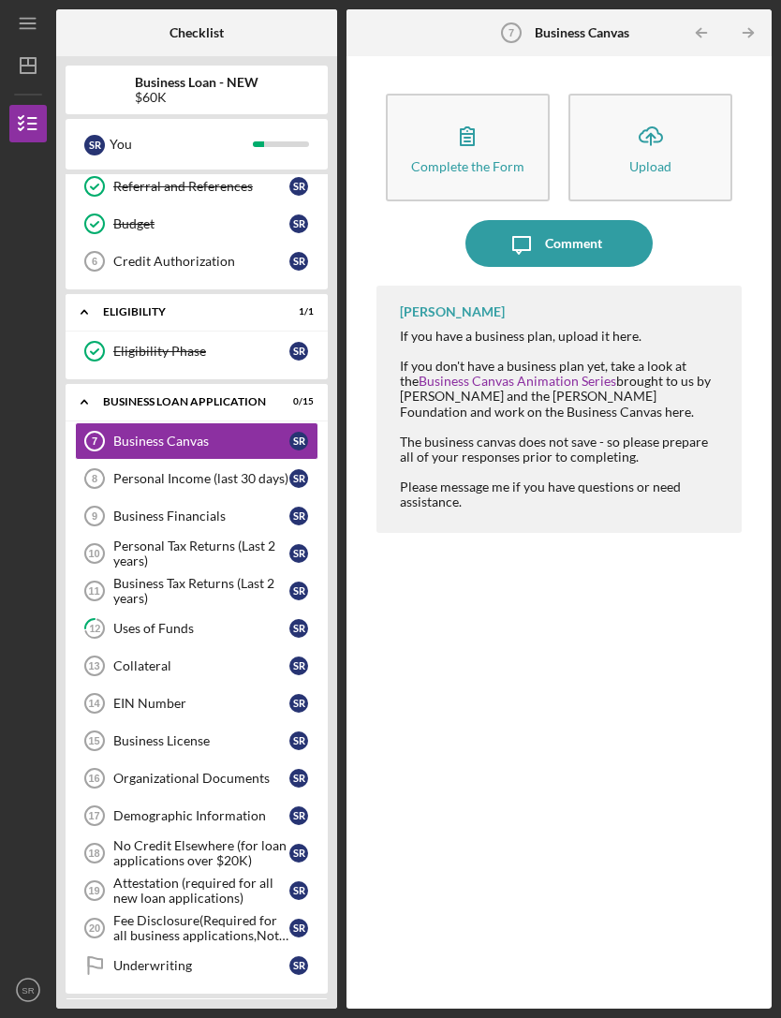
scroll to position [158, 0]
click at [270, 732] on div "Business License" at bounding box center [201, 739] width 176 height 15
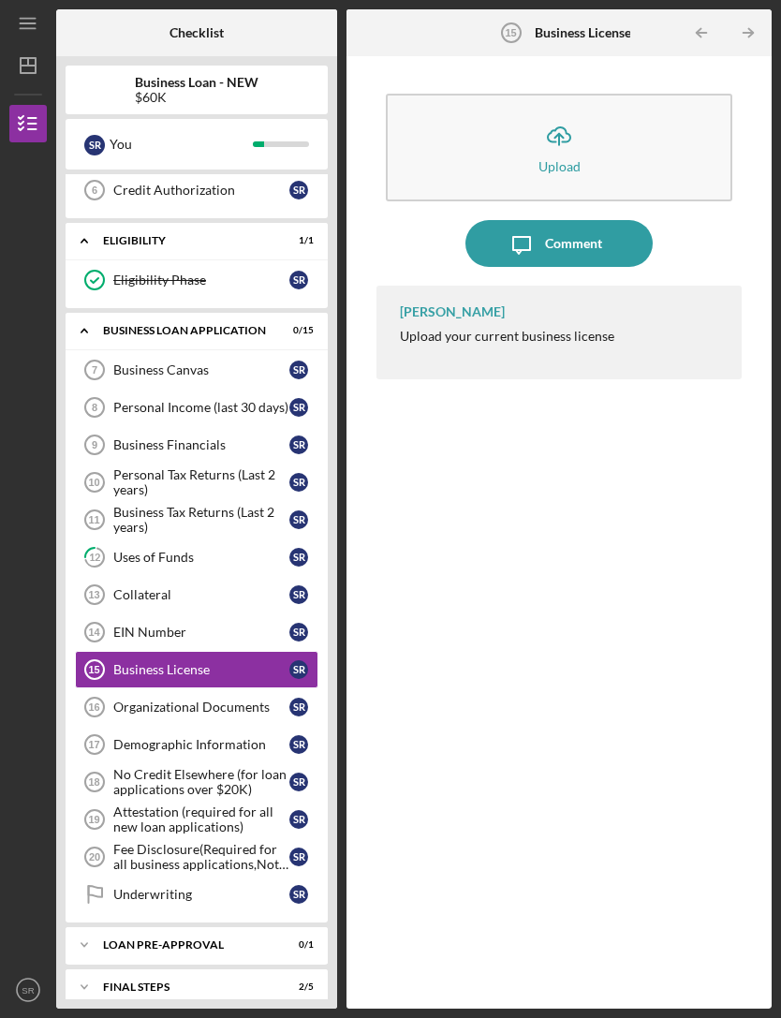
scroll to position [228, 0]
click at [248, 888] on div "Underwriting" at bounding box center [201, 895] width 176 height 15
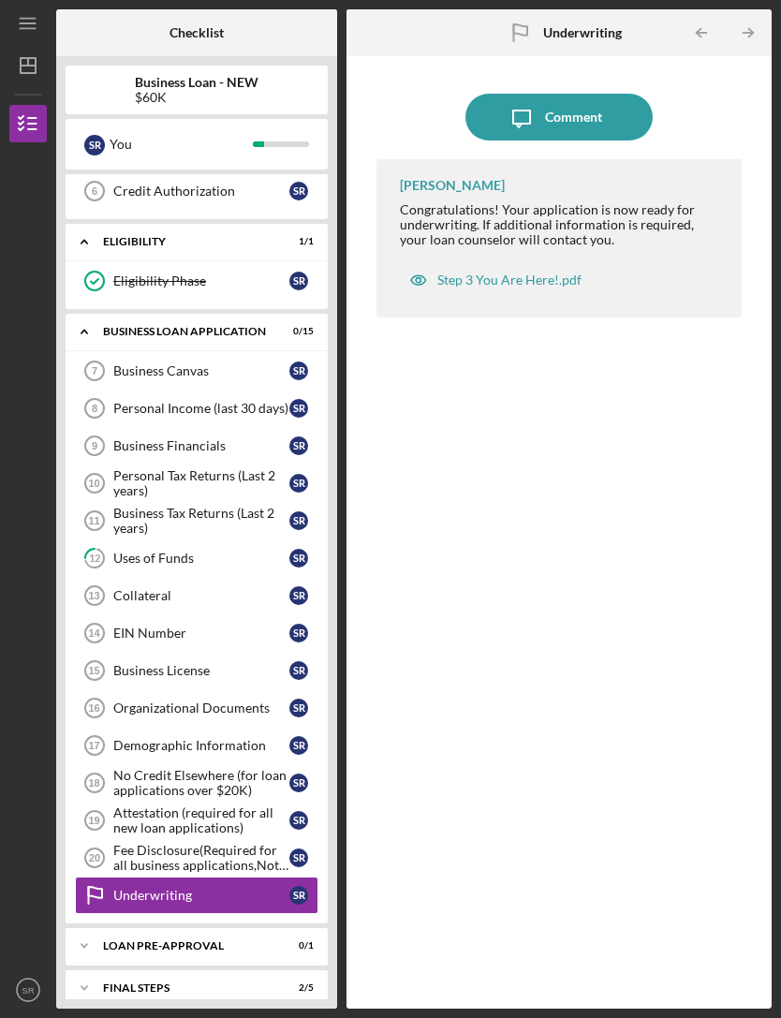
click at [282, 927] on div "Icon/Expander LOAN PRE-APPROVAL 0 / 1" at bounding box center [197, 945] width 262 height 37
click at [261, 978] on div "Loan Pre-Approval" at bounding box center [201, 985] width 176 height 15
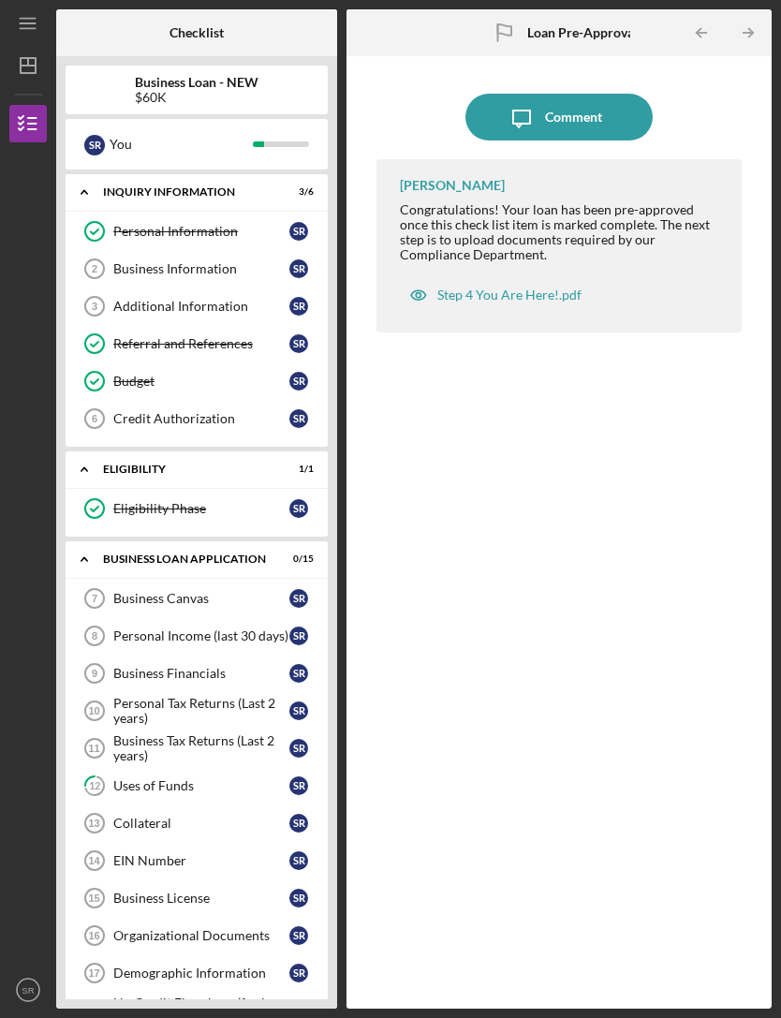
click at [254, 816] on div "Collateral" at bounding box center [201, 823] width 176 height 15
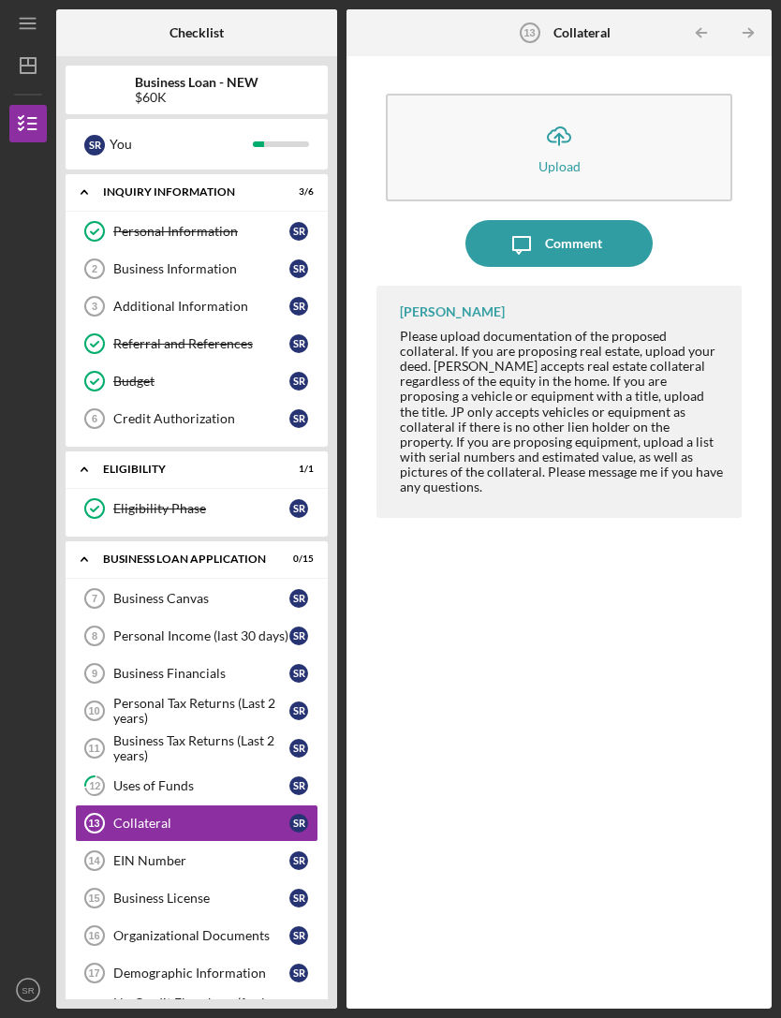
click at [707, 1000] on div "Icon/Upload Upload Icon/Message Comment [PERSON_NAME] Please upload documentati…" at bounding box center [559, 532] width 425 height 952
